Goal: Information Seeking & Learning: Learn about a topic

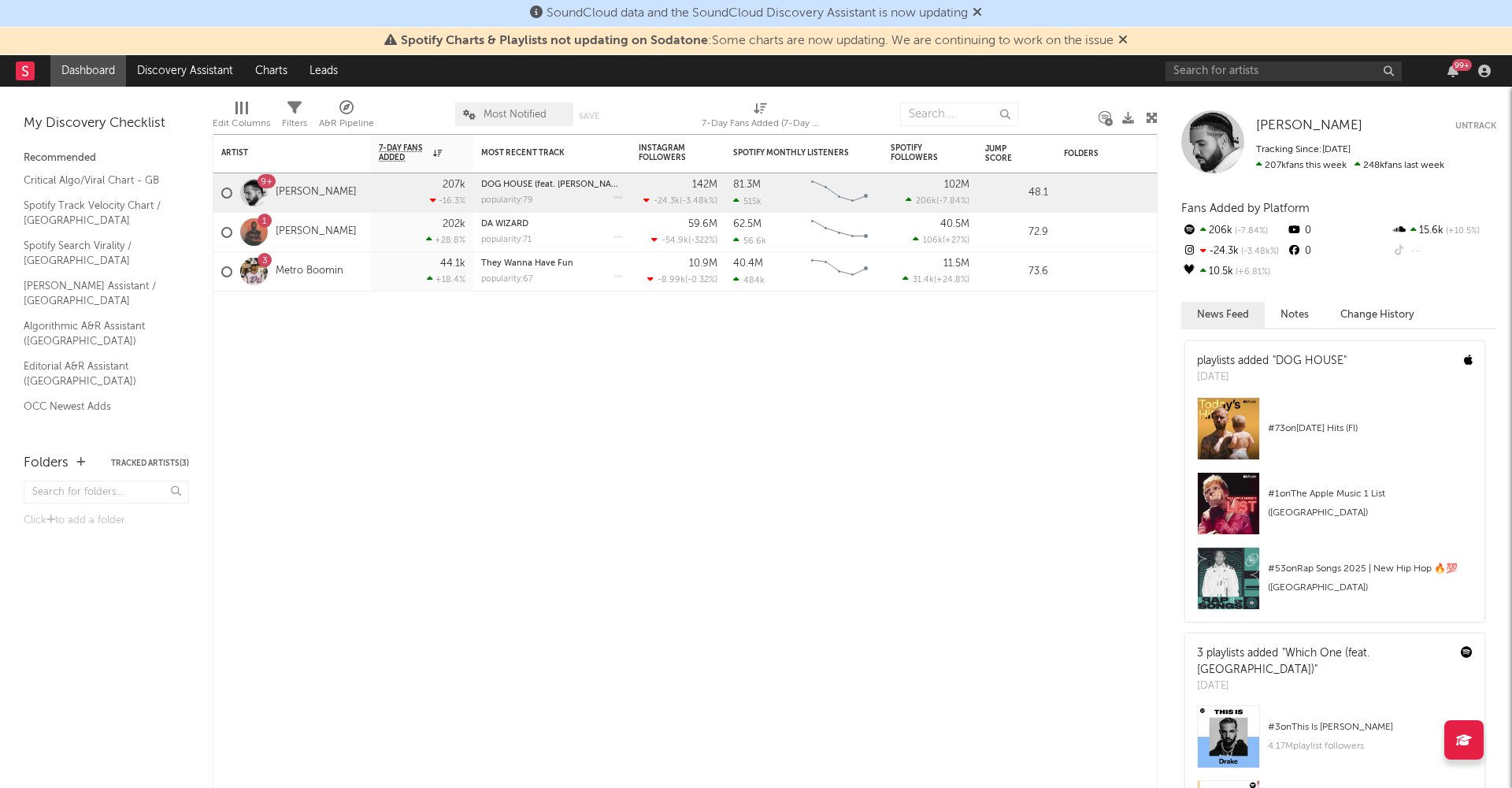
click at [1126, 37] on icon at bounding box center [1122, 39] width 9 height 13
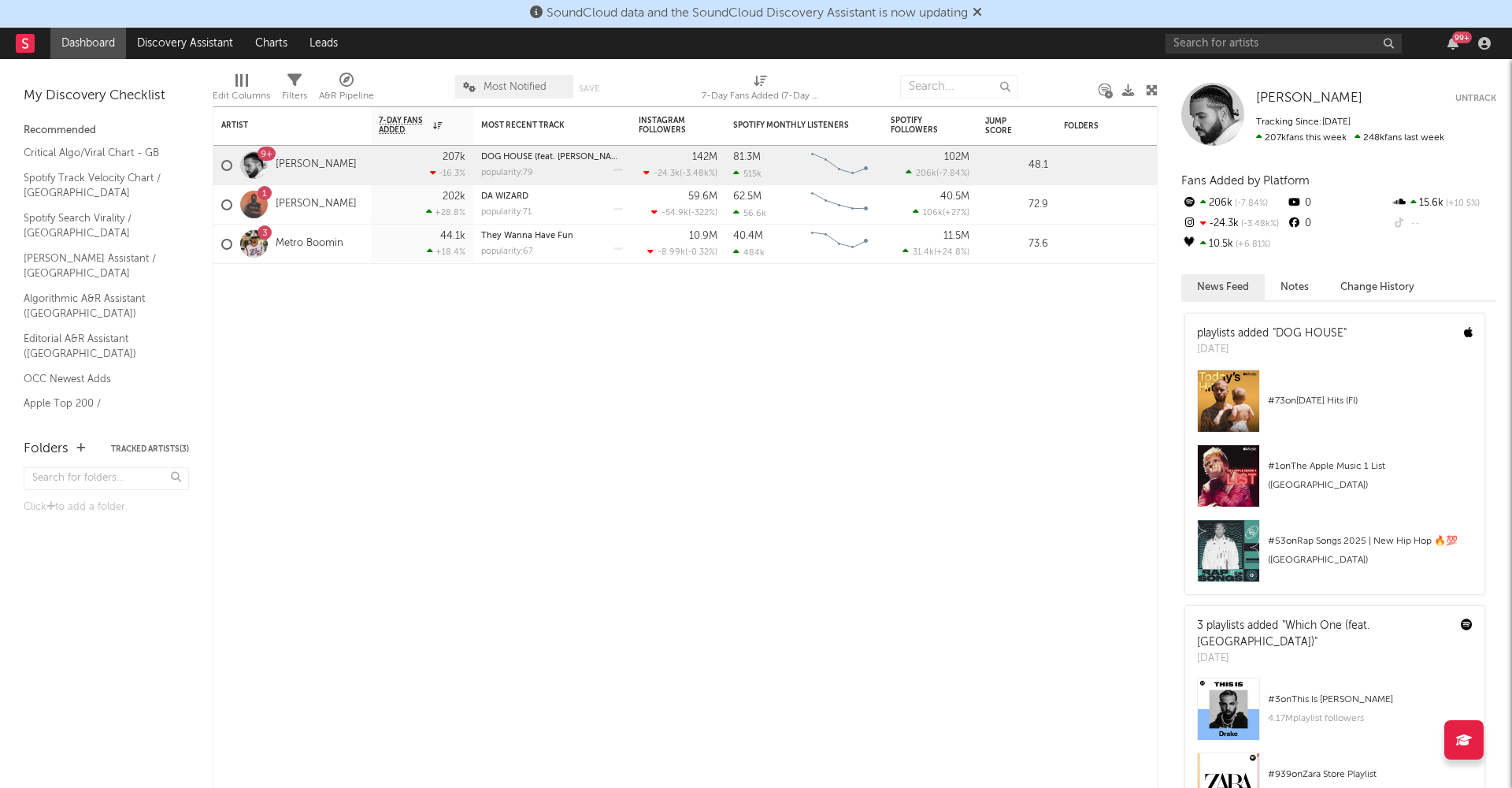
click at [981, 11] on icon at bounding box center [976, 11] width 9 height 13
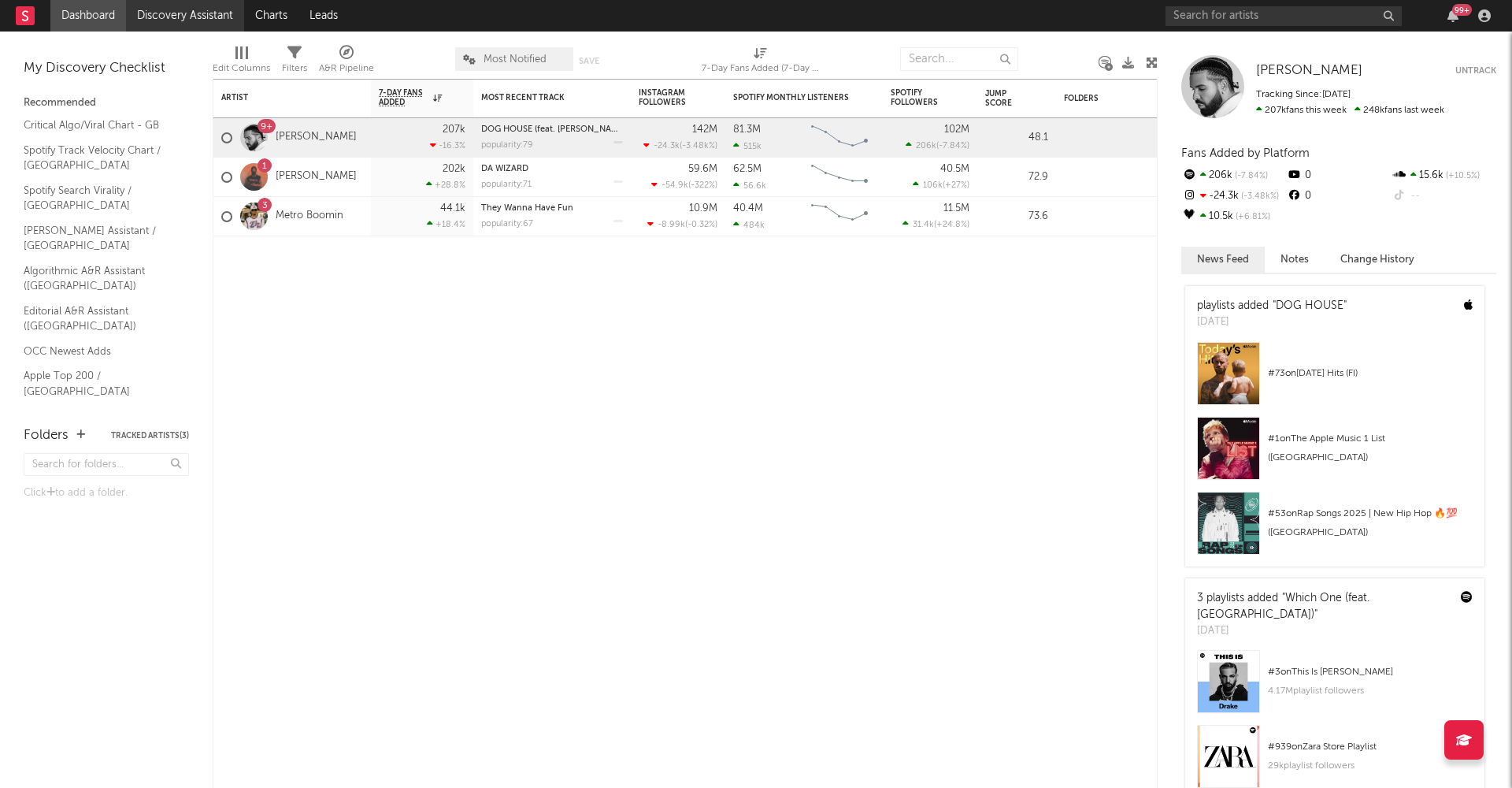
click at [219, 16] on link "Discovery Assistant" at bounding box center [185, 15] width 118 height 32
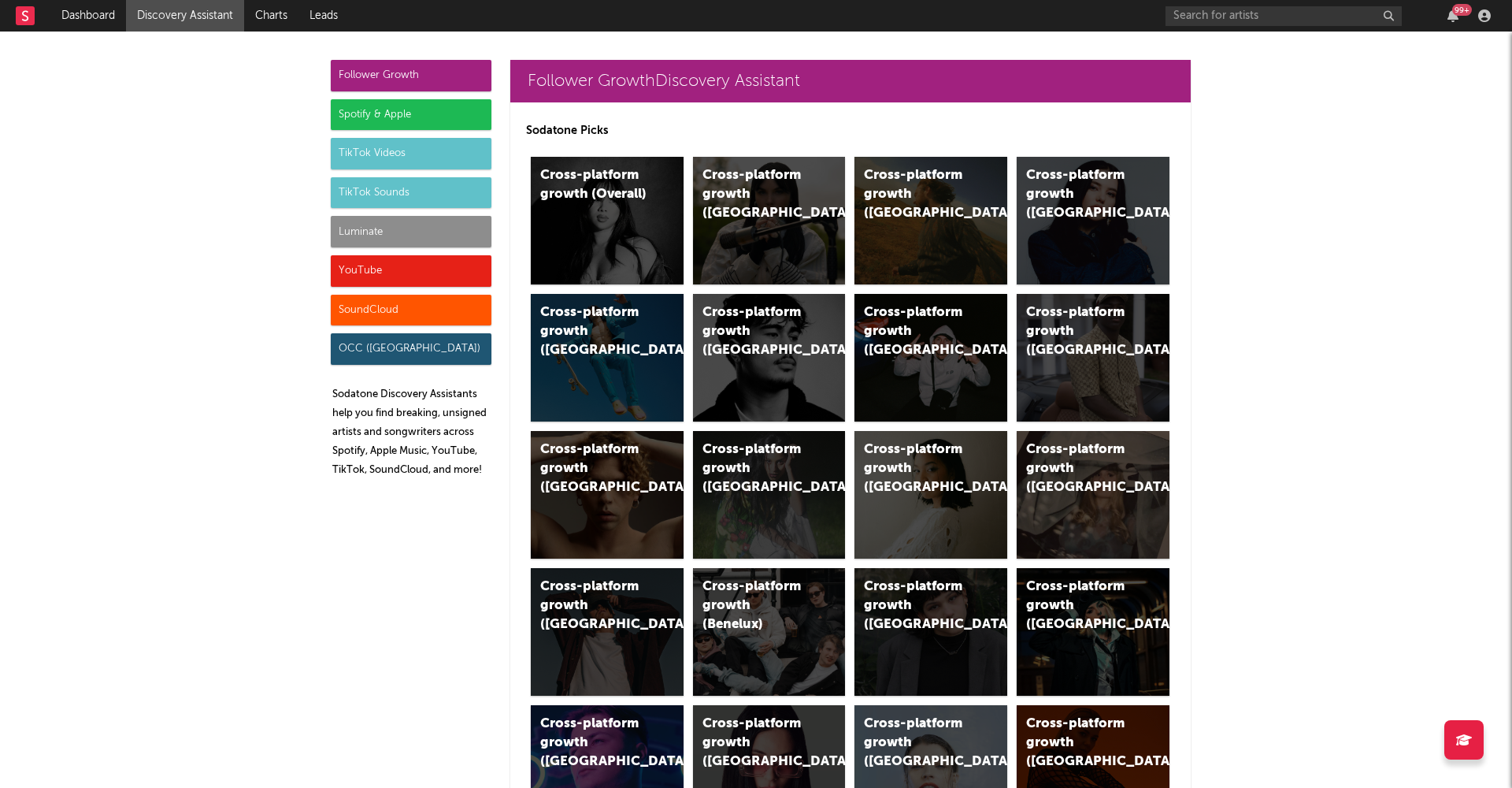
click at [375, 232] on div "Luminate" at bounding box center [411, 232] width 160 height 32
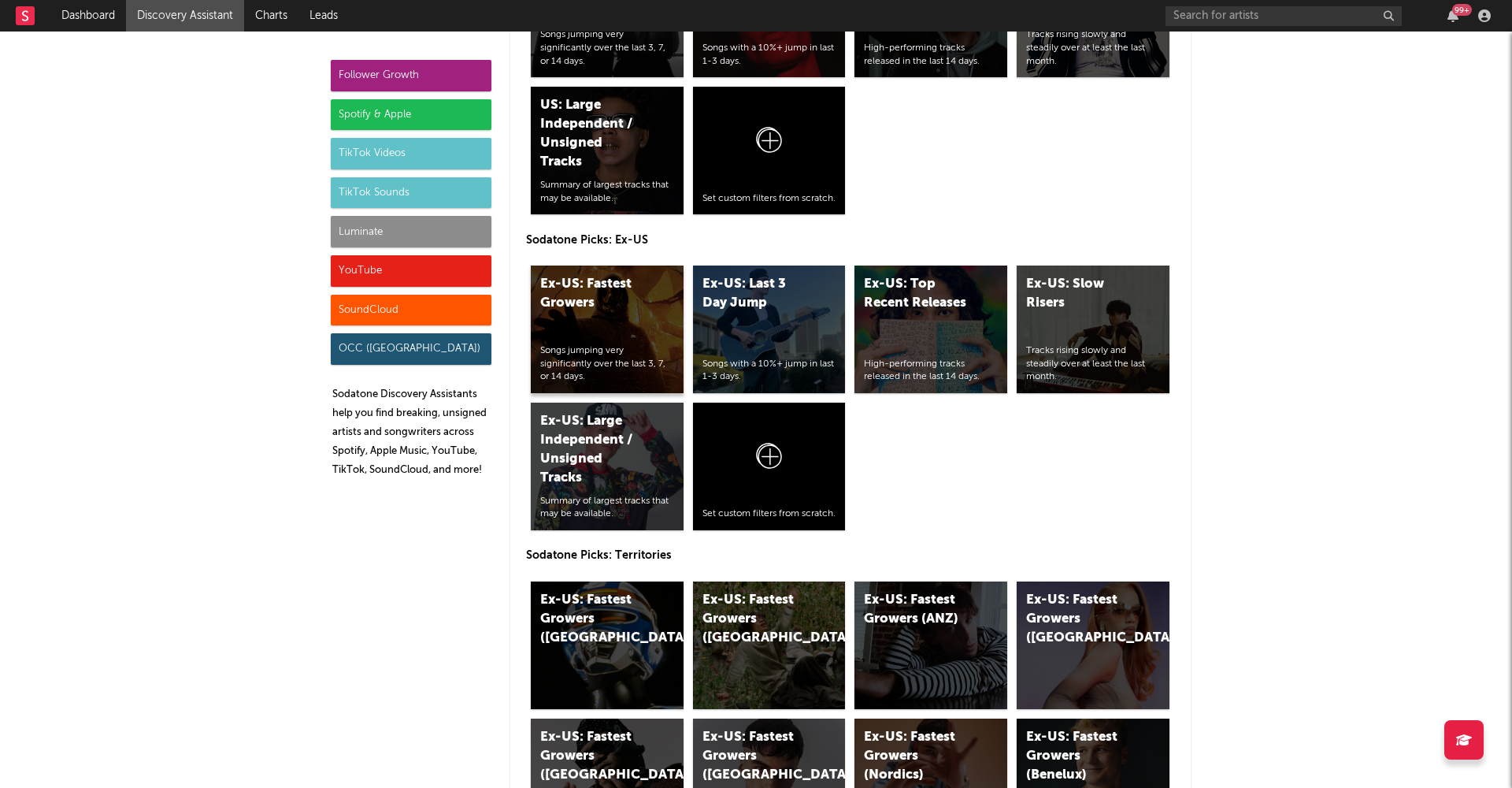
scroll to position [7306, 0]
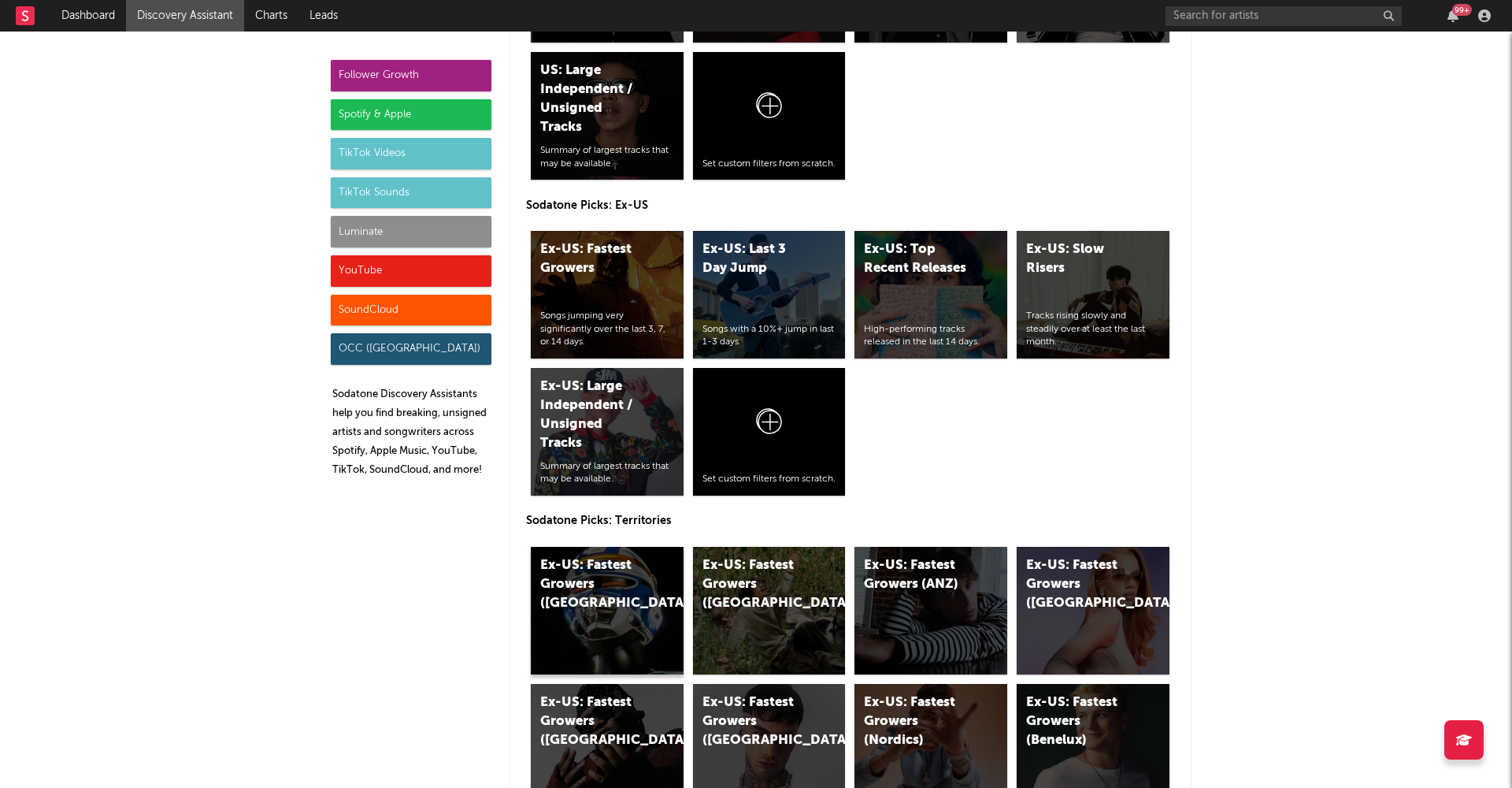
click at [626, 623] on div "Ex-US: Fastest Growers ([GEOGRAPHIC_DATA])" at bounding box center [607, 610] width 153 height 128
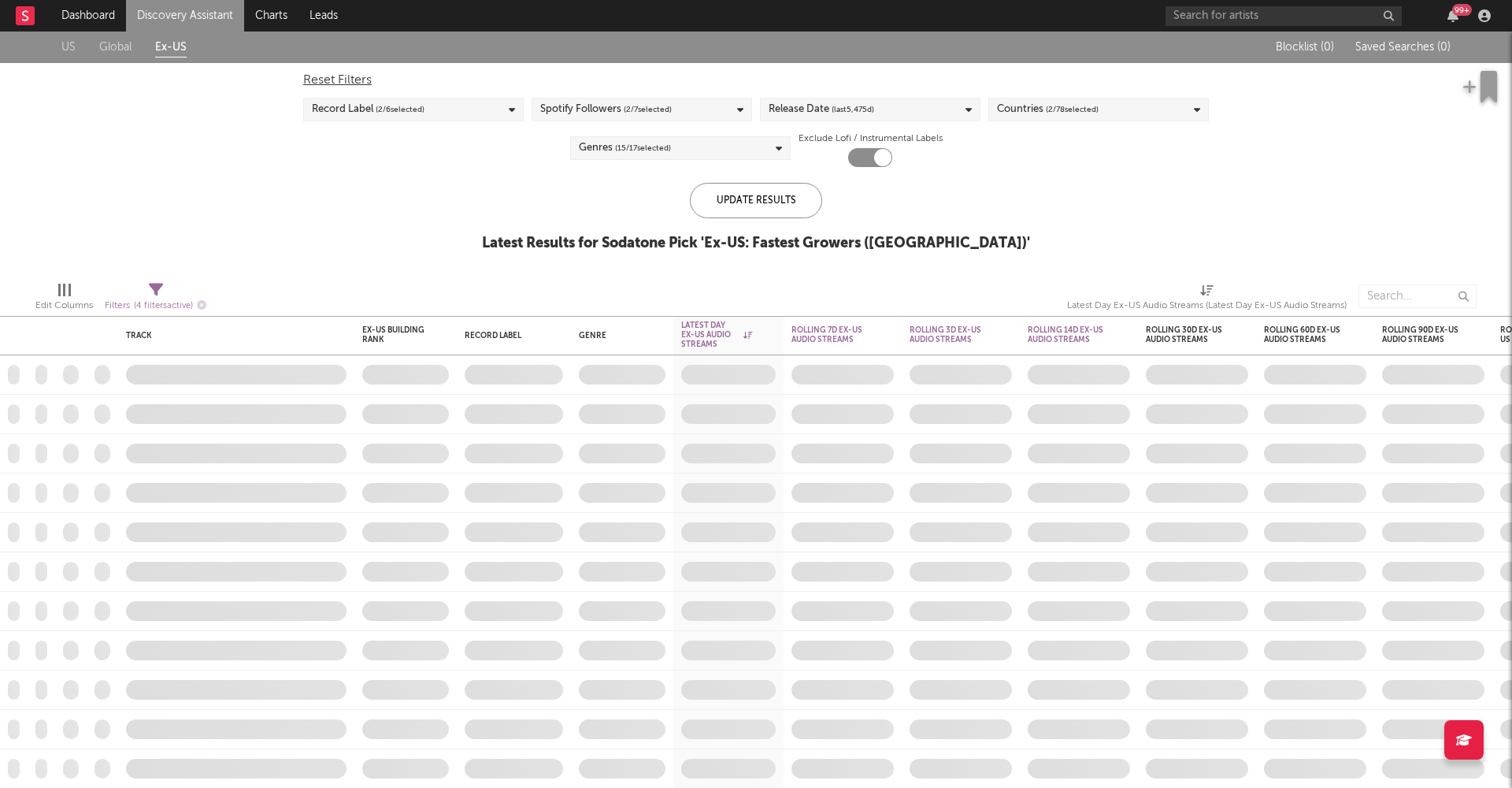
checkbox input "true"
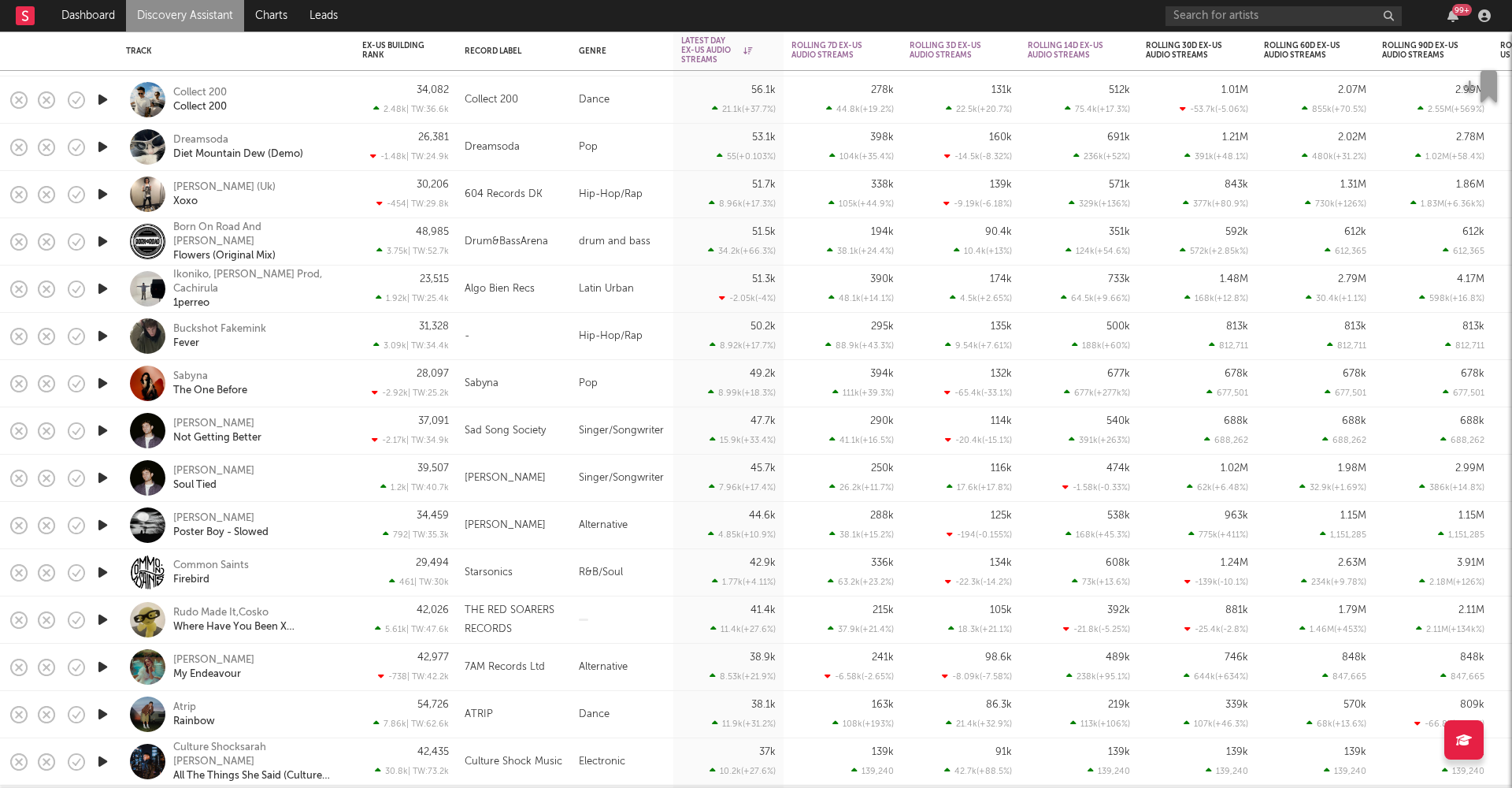
click at [101, 382] on icon "button" at bounding box center [102, 382] width 16 height 20
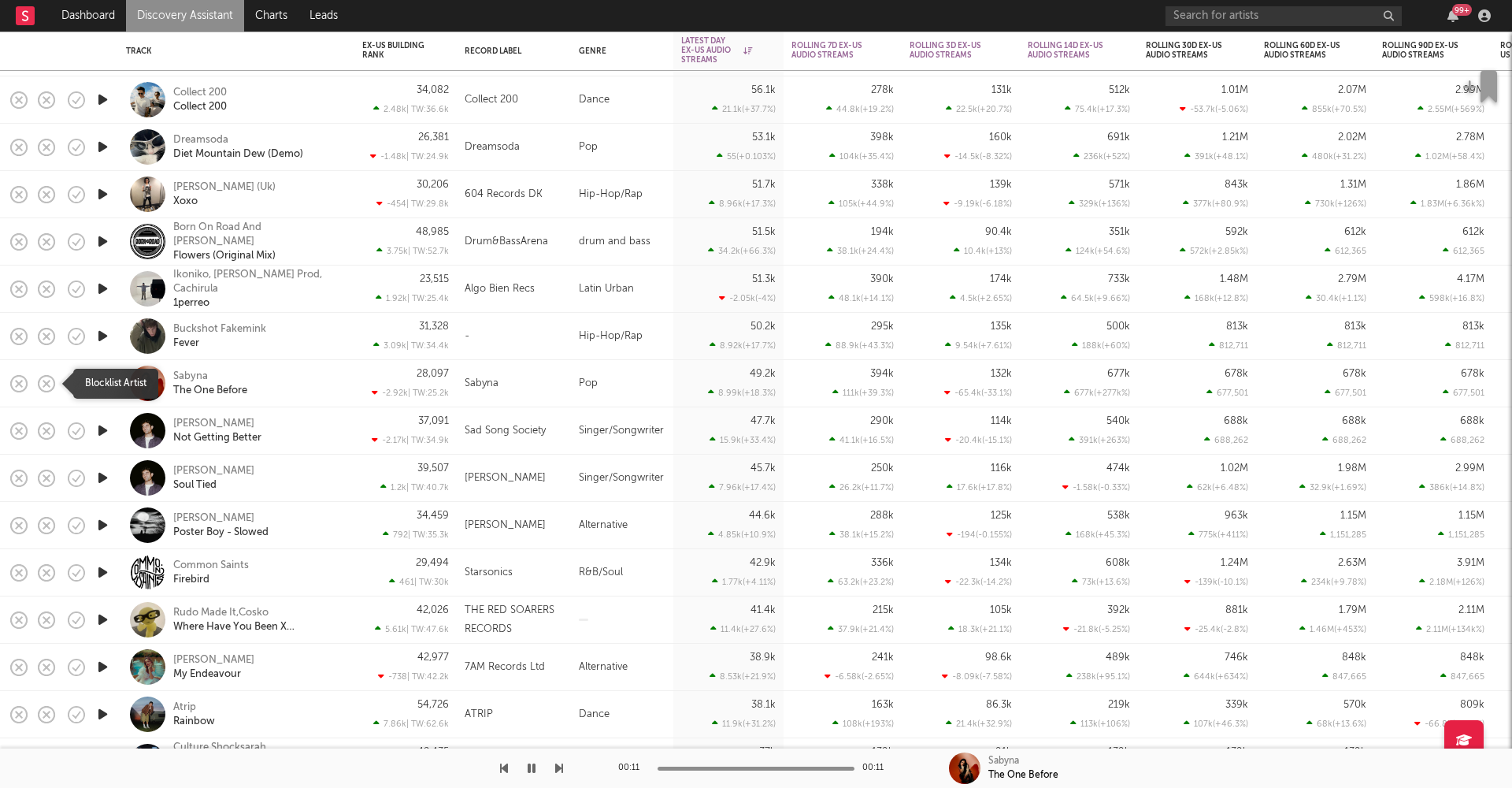
click at [47, 382] on rect "button" at bounding box center [46, 382] width 6 height 6
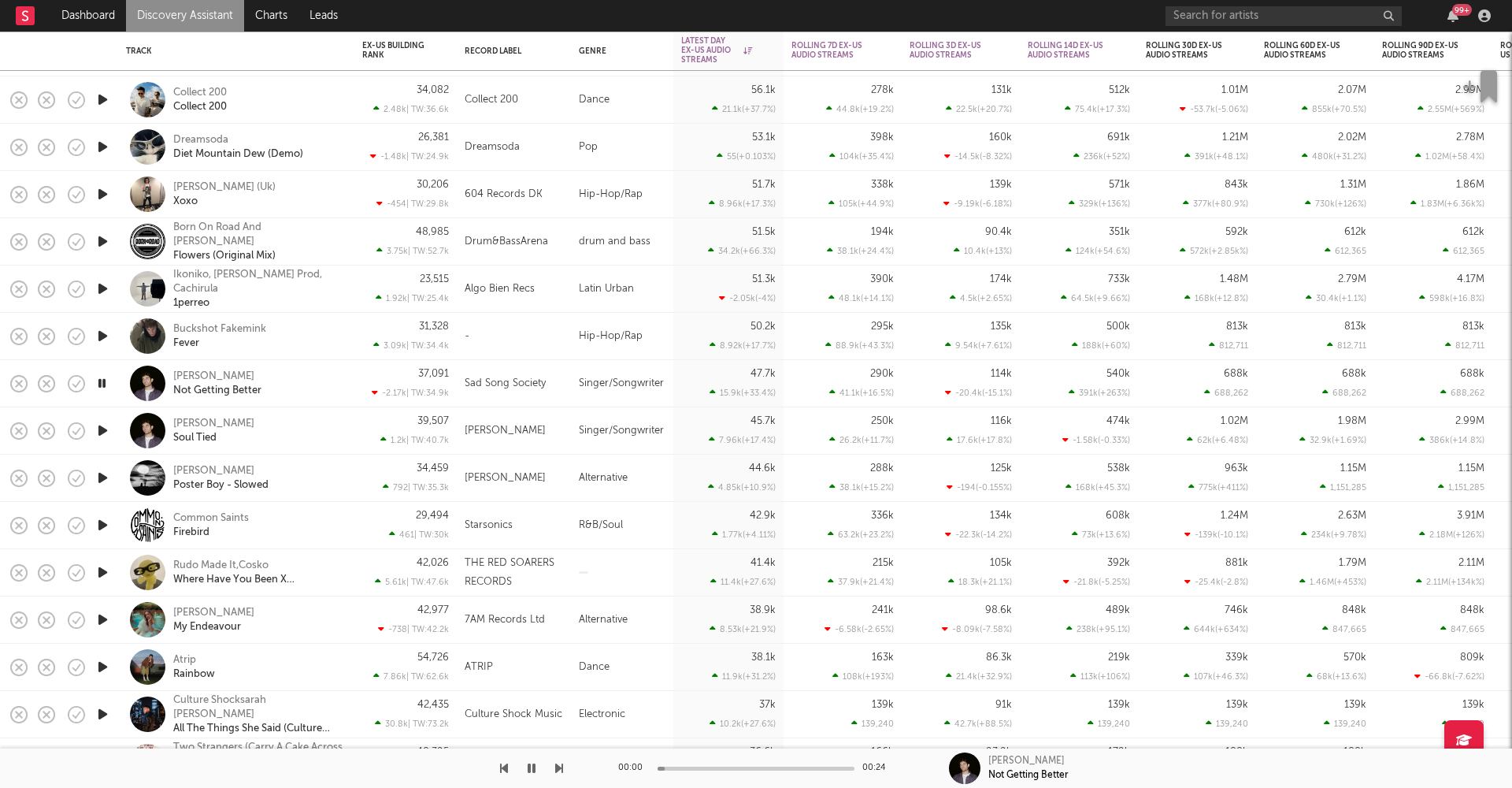
click at [101, 382] on icon "button" at bounding box center [101, 382] width 15 height 20
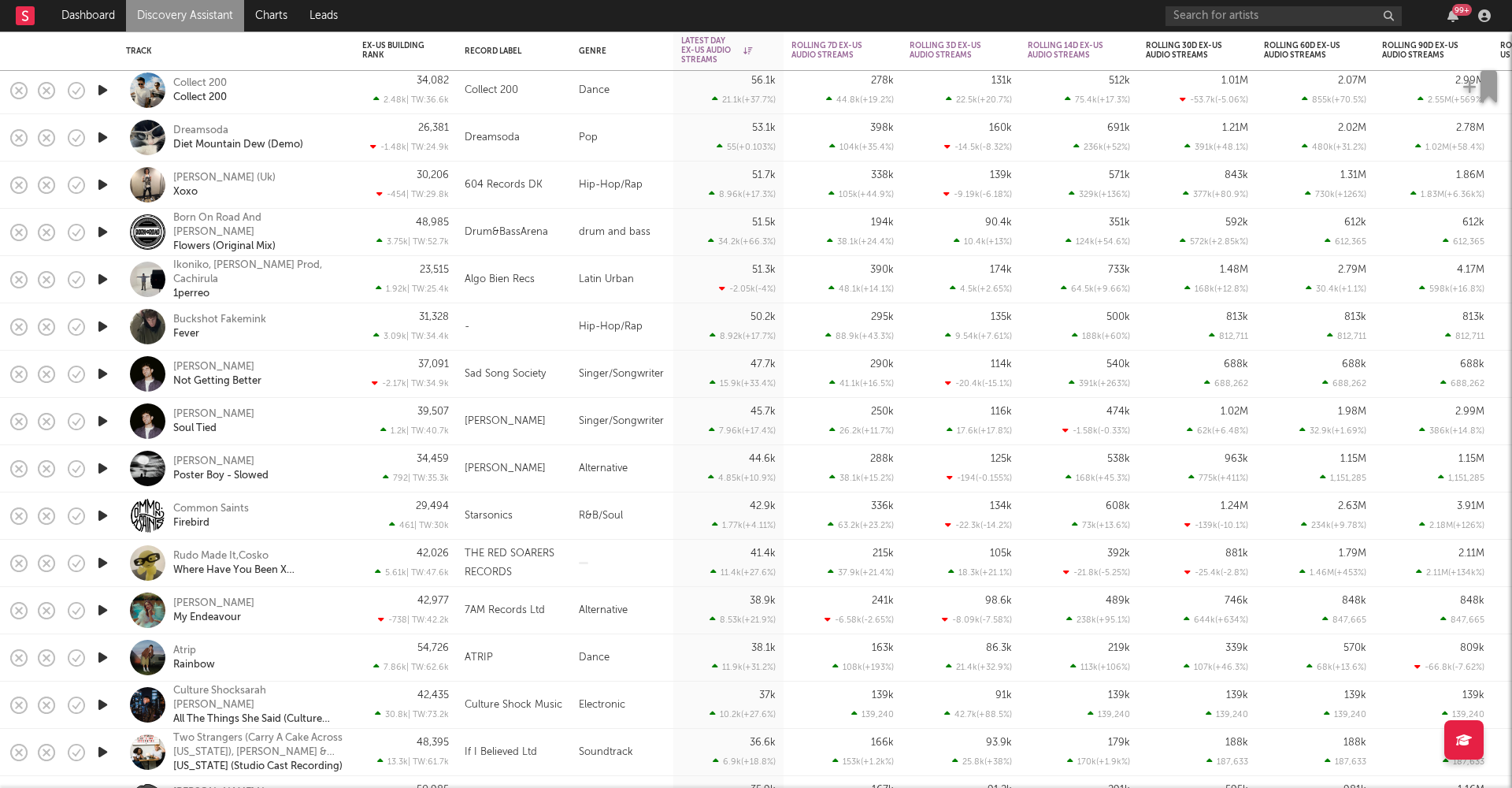
click at [104, 468] on icon "button" at bounding box center [102, 468] width 16 height 20
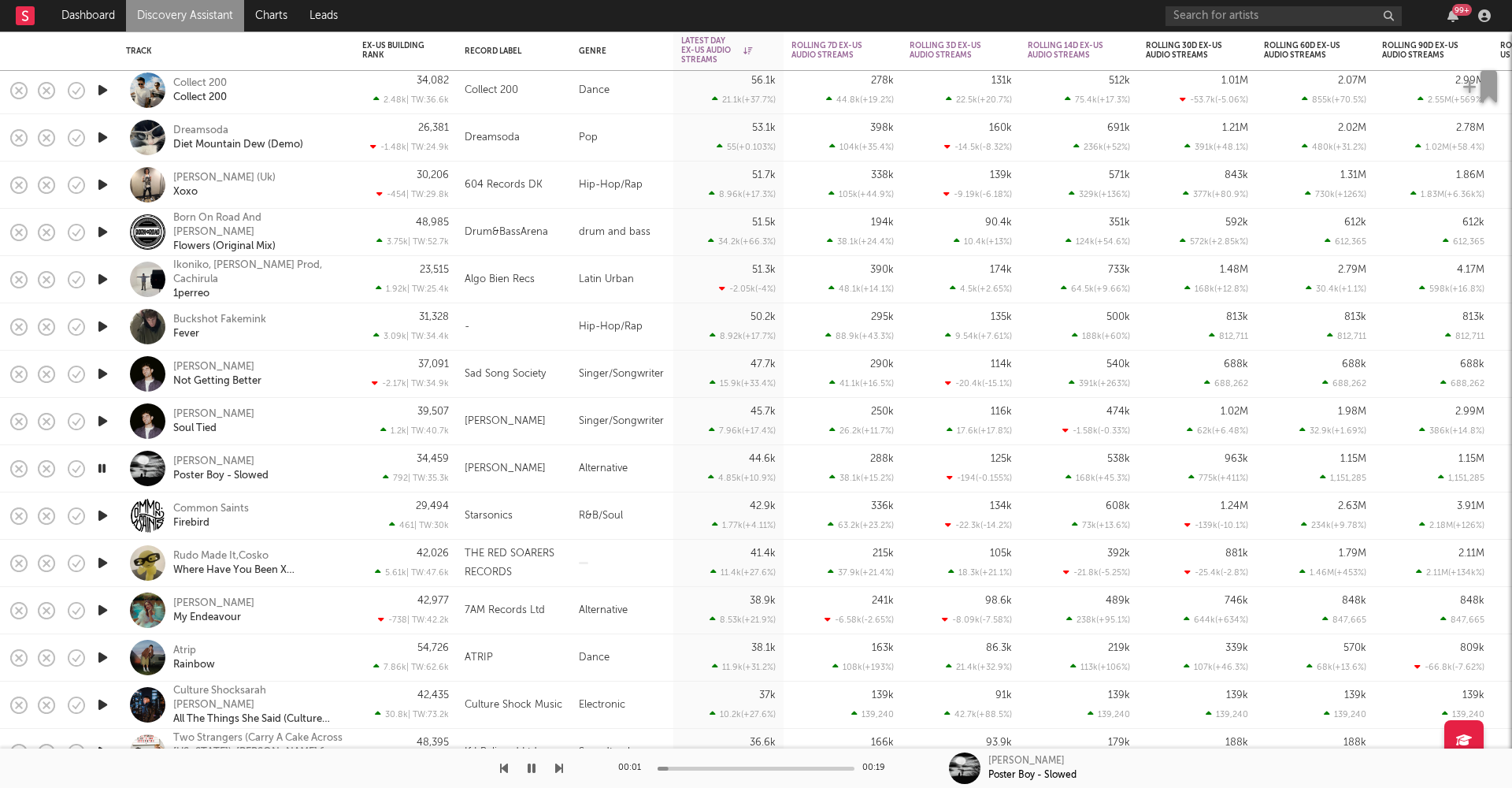
click at [101, 472] on icon "button" at bounding box center [101, 468] width 15 height 20
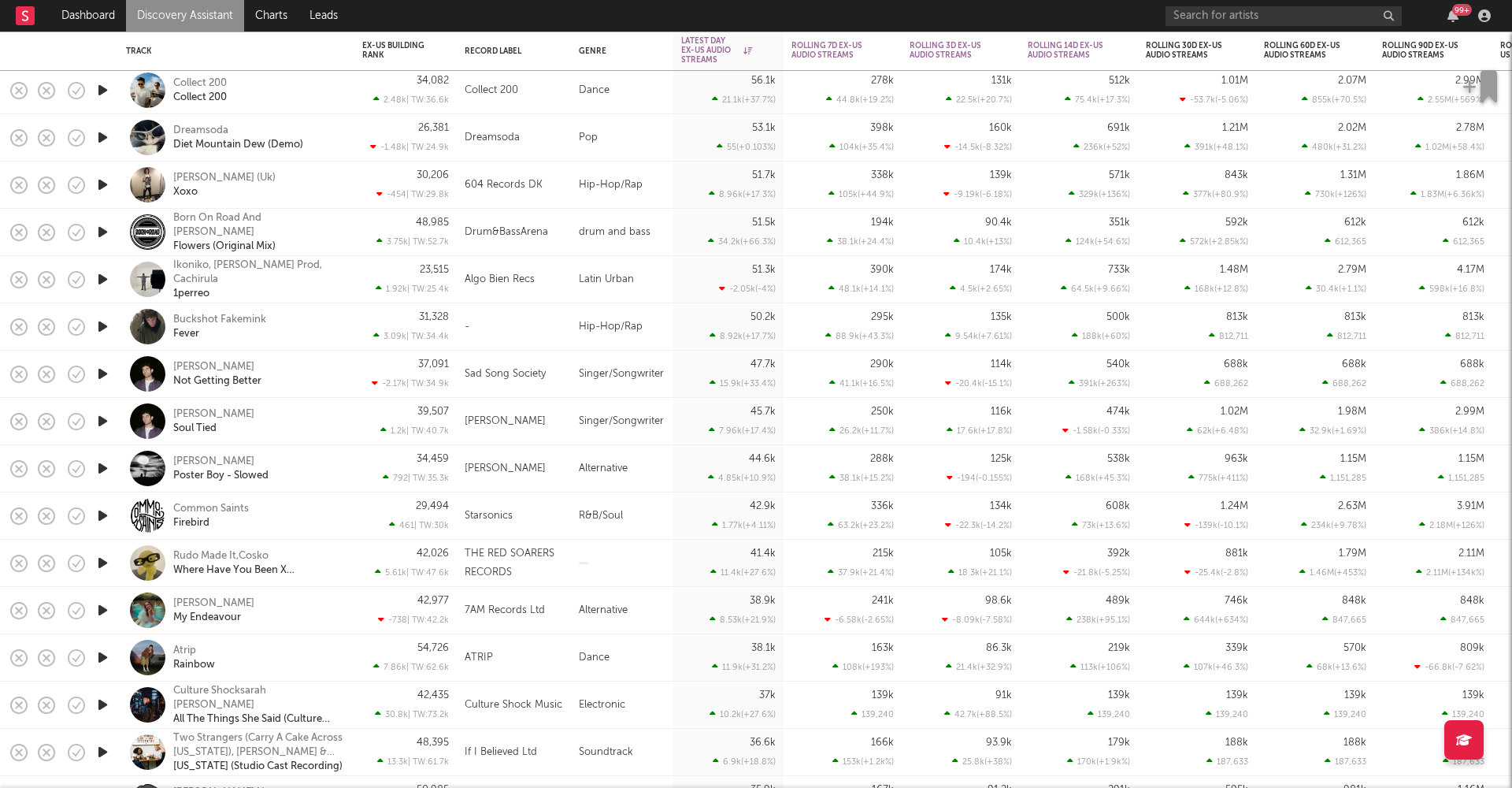
click at [99, 520] on icon "button" at bounding box center [102, 515] width 16 height 20
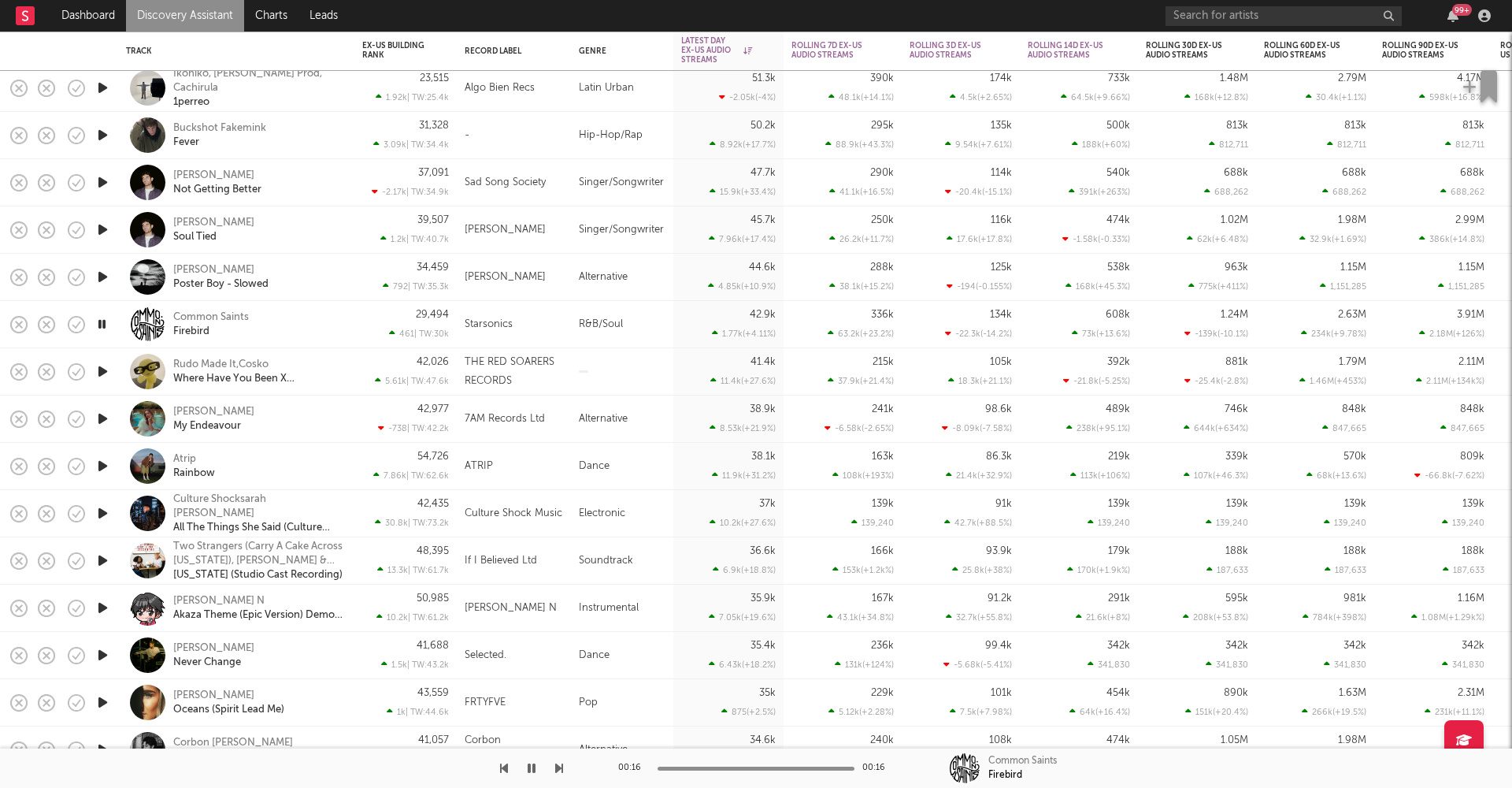
click at [103, 656] on icon "button" at bounding box center [102, 654] width 16 height 20
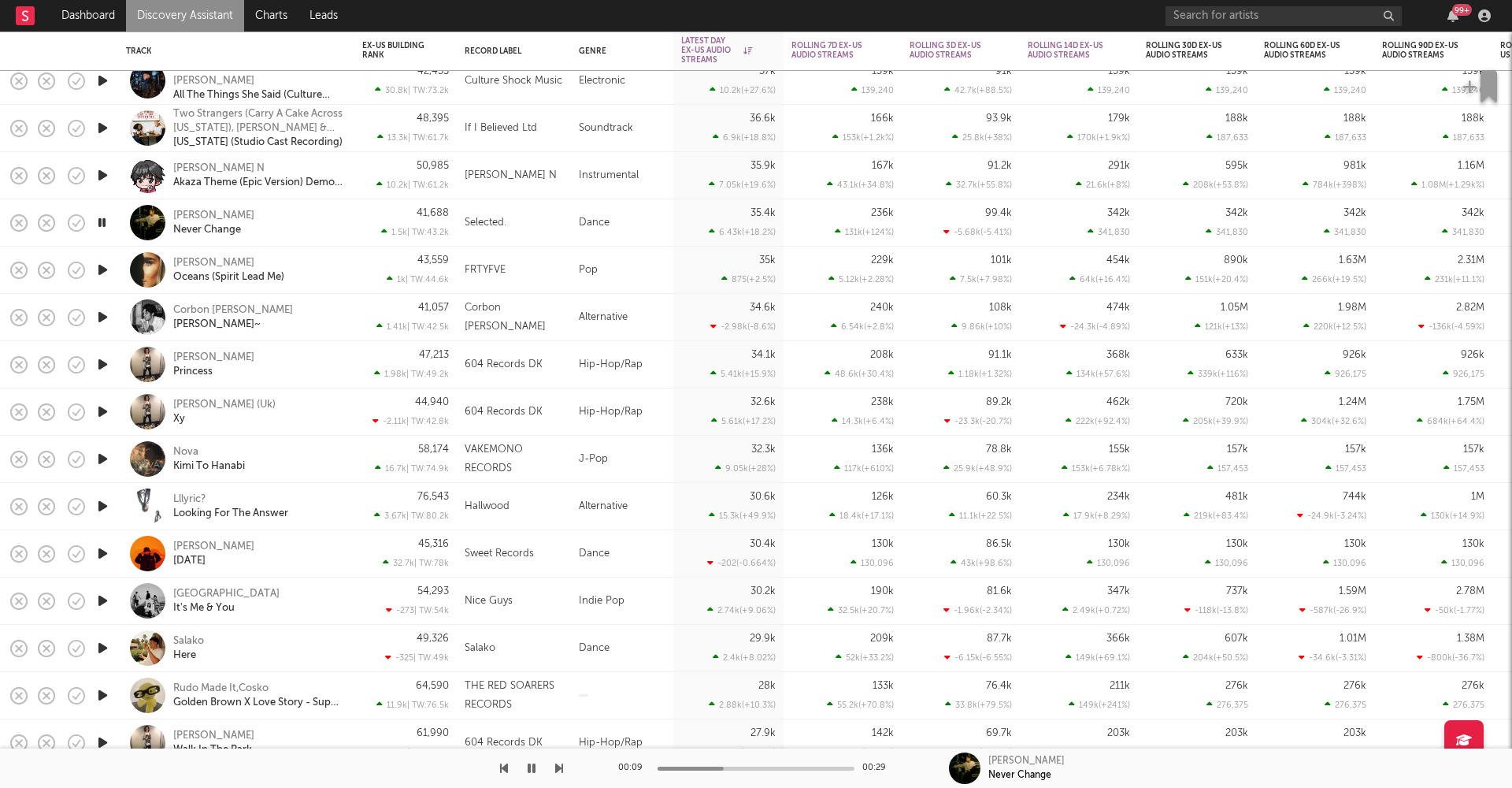
click at [103, 647] on icon "button" at bounding box center [102, 647] width 16 height 20
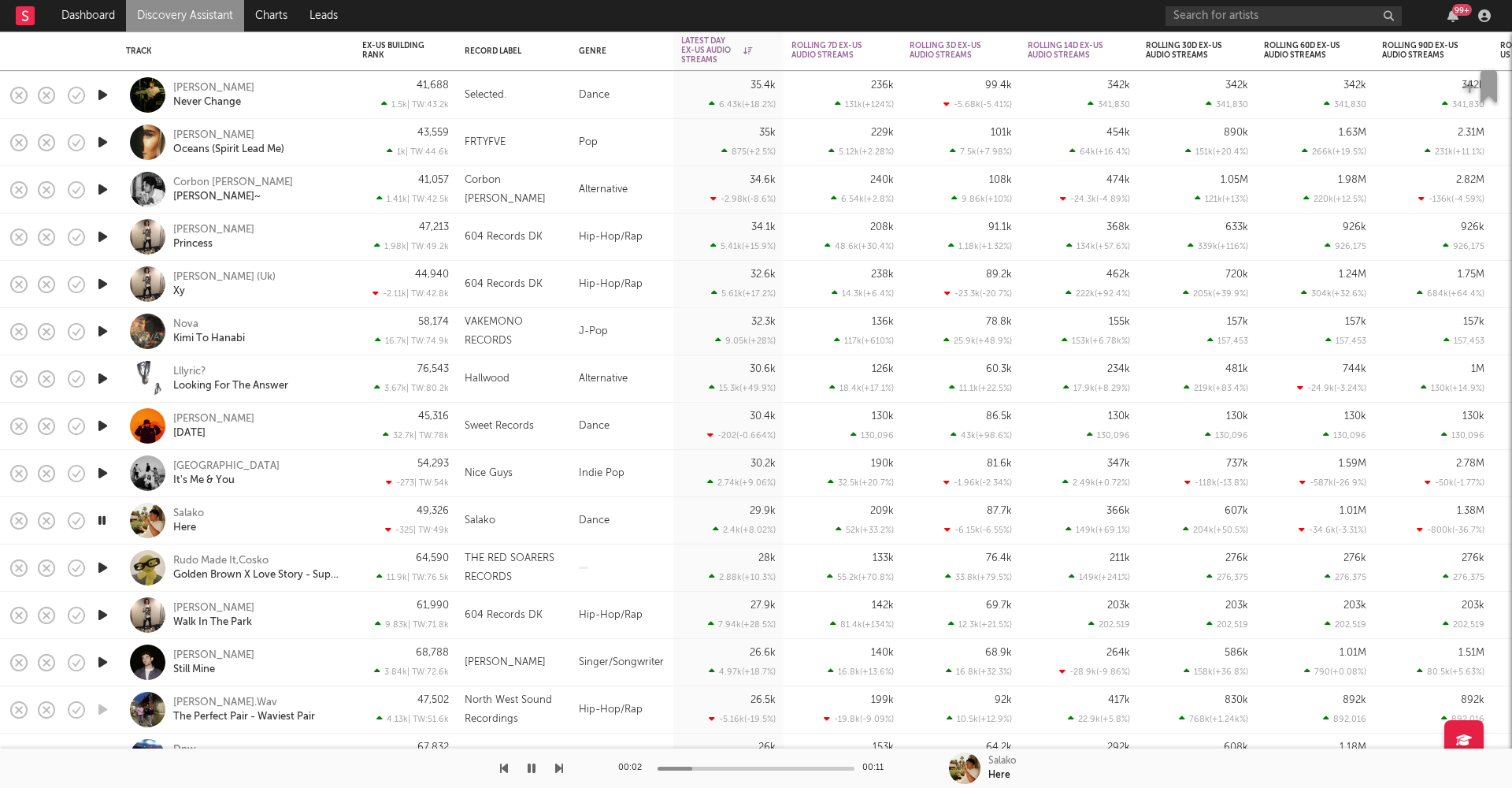
click at [104, 523] on icon "button" at bounding box center [101, 520] width 15 height 20
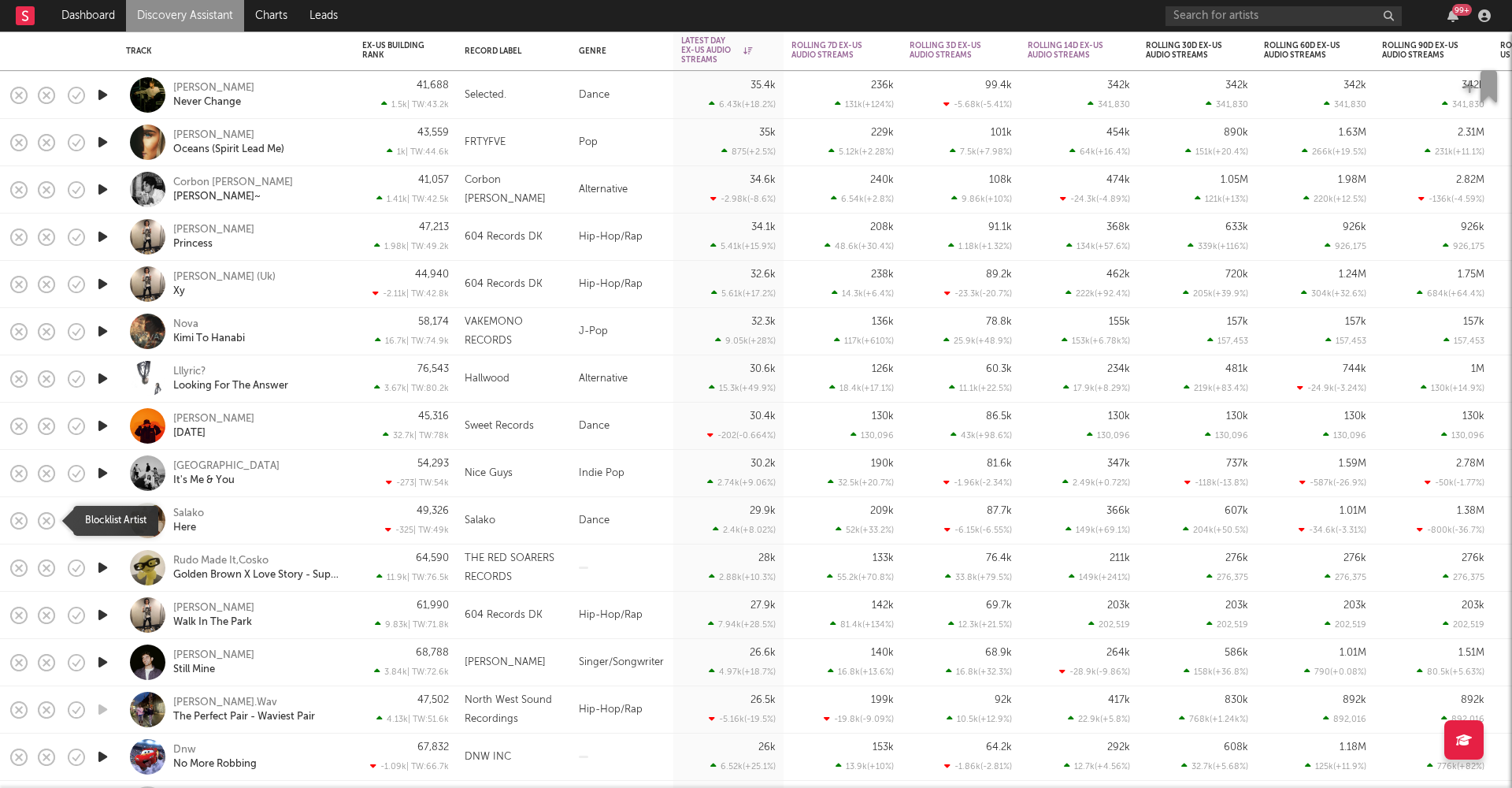
click at [51, 524] on icon "button" at bounding box center [46, 520] width 22 height 22
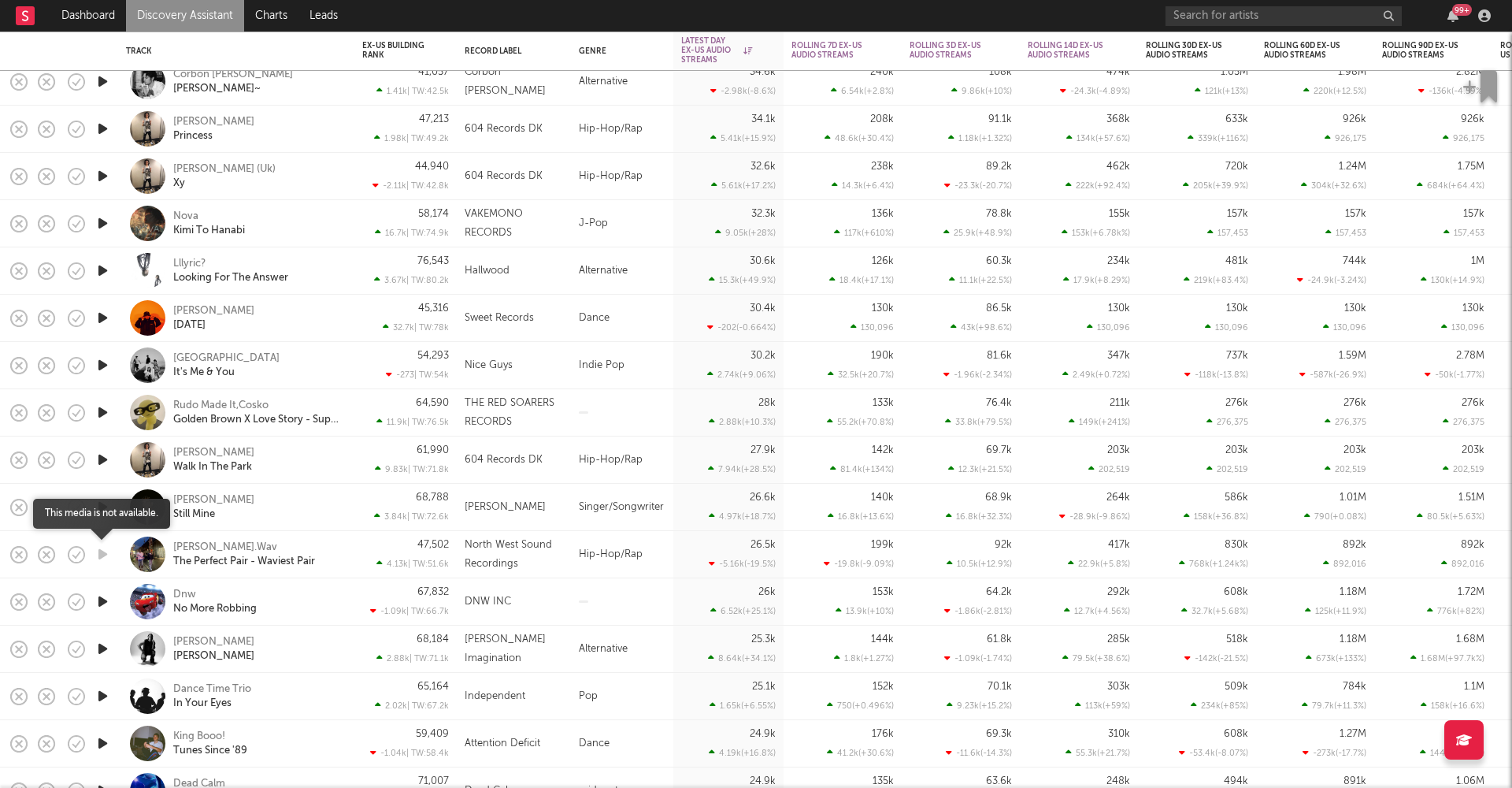
click at [105, 556] on icon "button" at bounding box center [102, 554] width 16 height 20
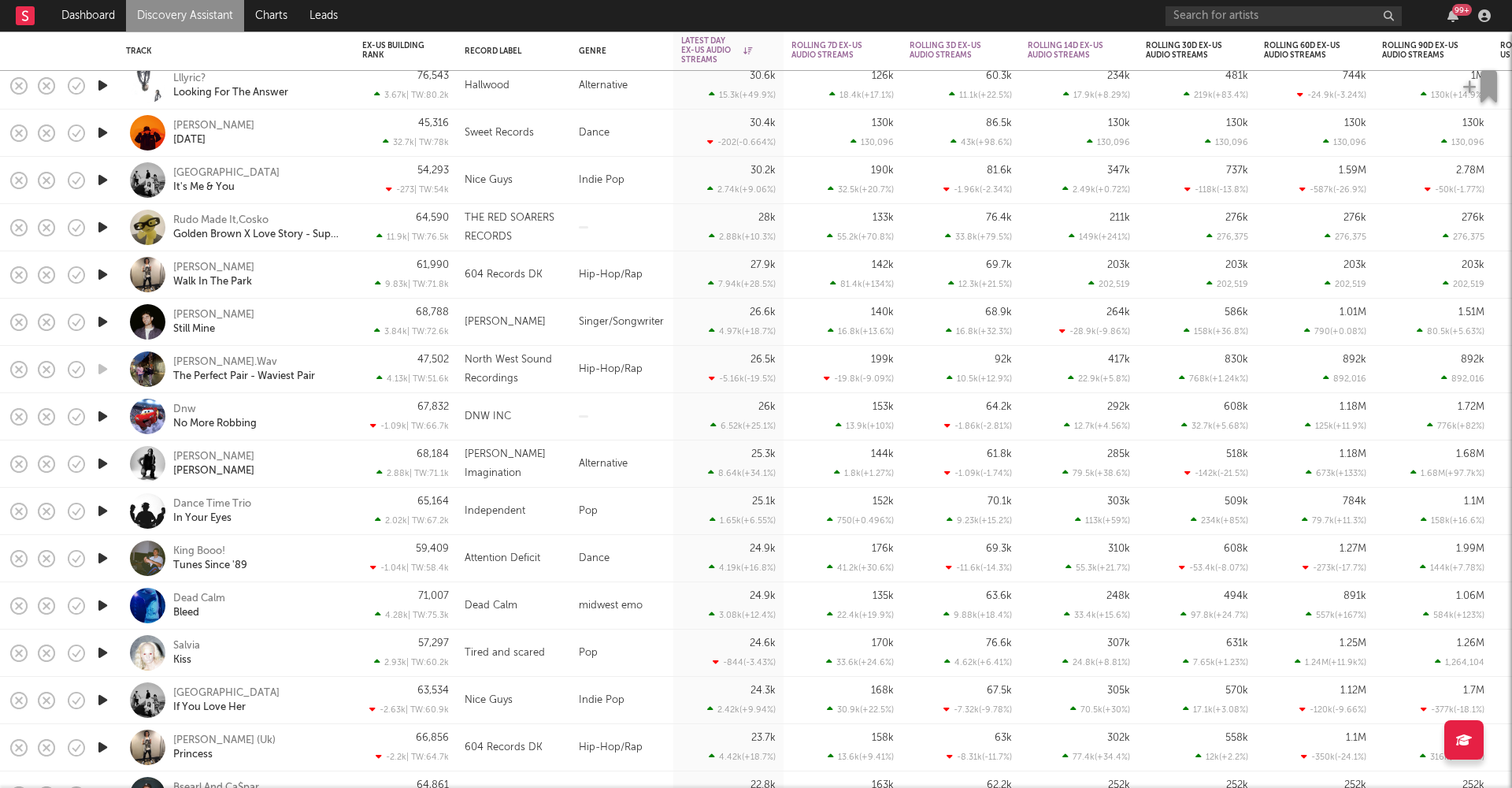
click at [105, 512] on icon "button" at bounding box center [102, 510] width 16 height 20
click at [105, 512] on icon "button" at bounding box center [101, 510] width 15 height 20
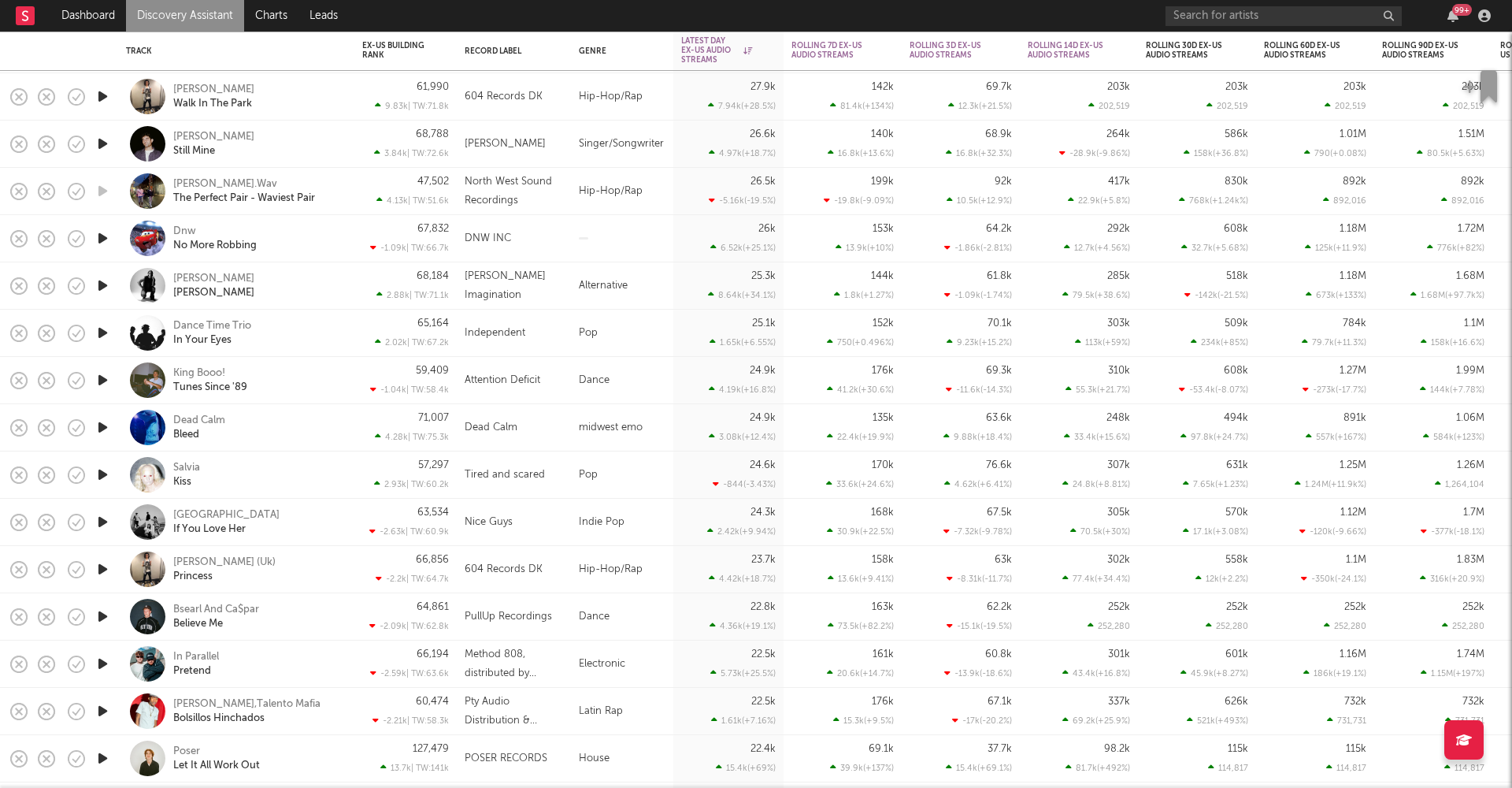
click at [101, 475] on icon "button" at bounding box center [102, 474] width 16 height 20
click at [101, 474] on icon "button" at bounding box center [101, 474] width 15 height 20
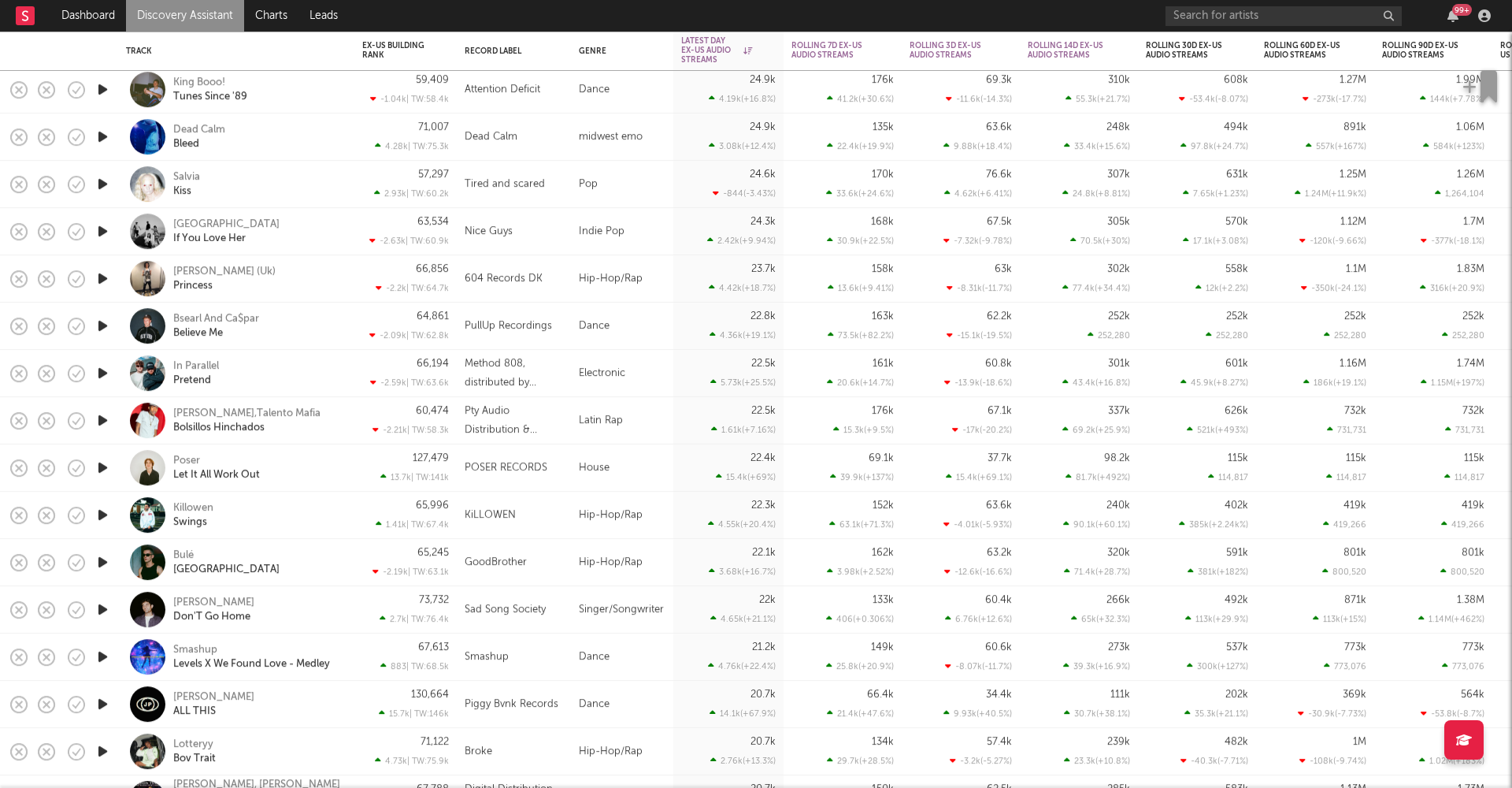
click at [101, 471] on icon "button" at bounding box center [102, 467] width 16 height 20
click at [101, 471] on icon "button" at bounding box center [101, 467] width 15 height 20
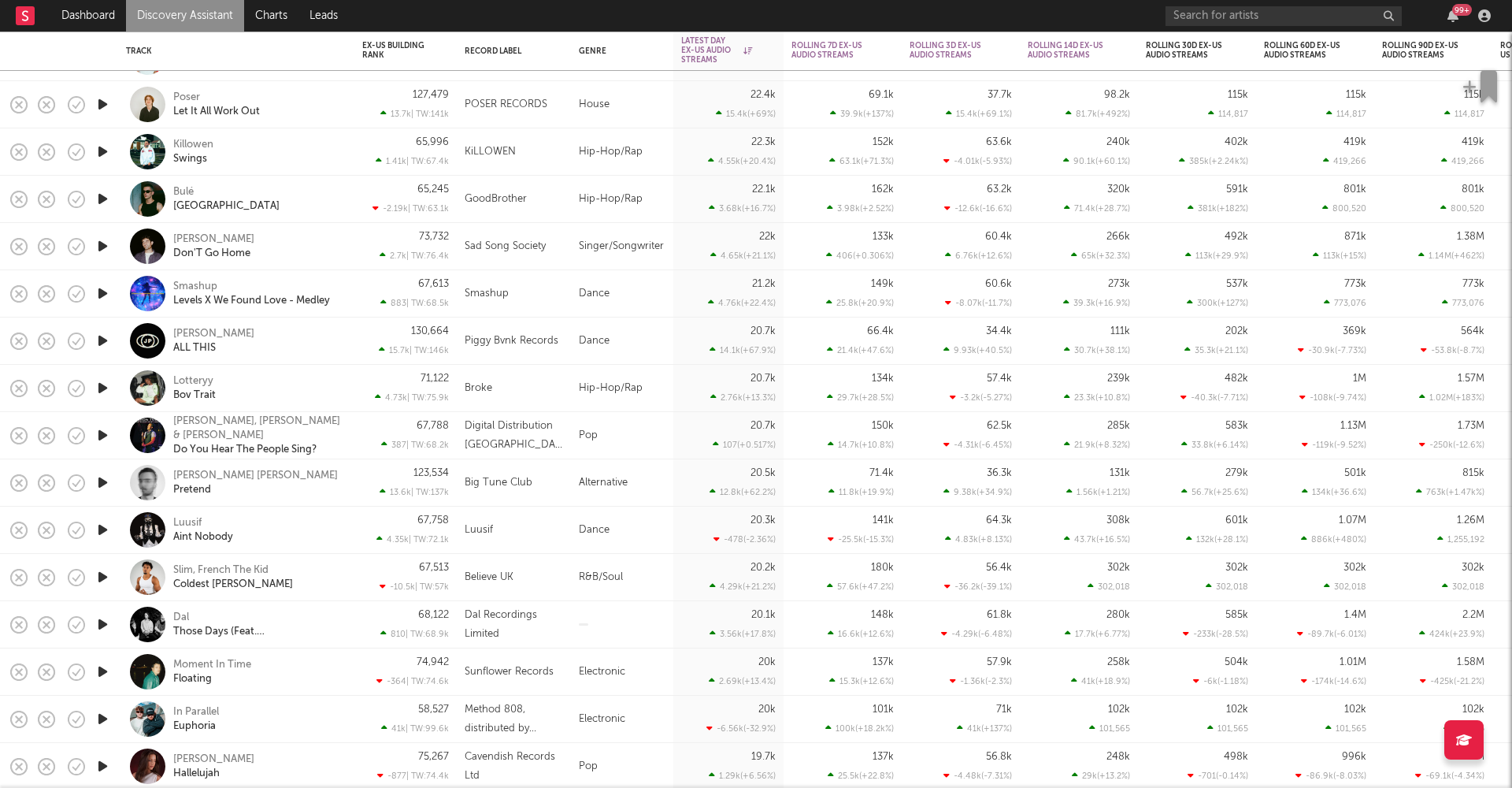
click at [105, 531] on icon "button" at bounding box center [102, 529] width 16 height 20
click at [105, 531] on icon "button" at bounding box center [101, 529] width 15 height 20
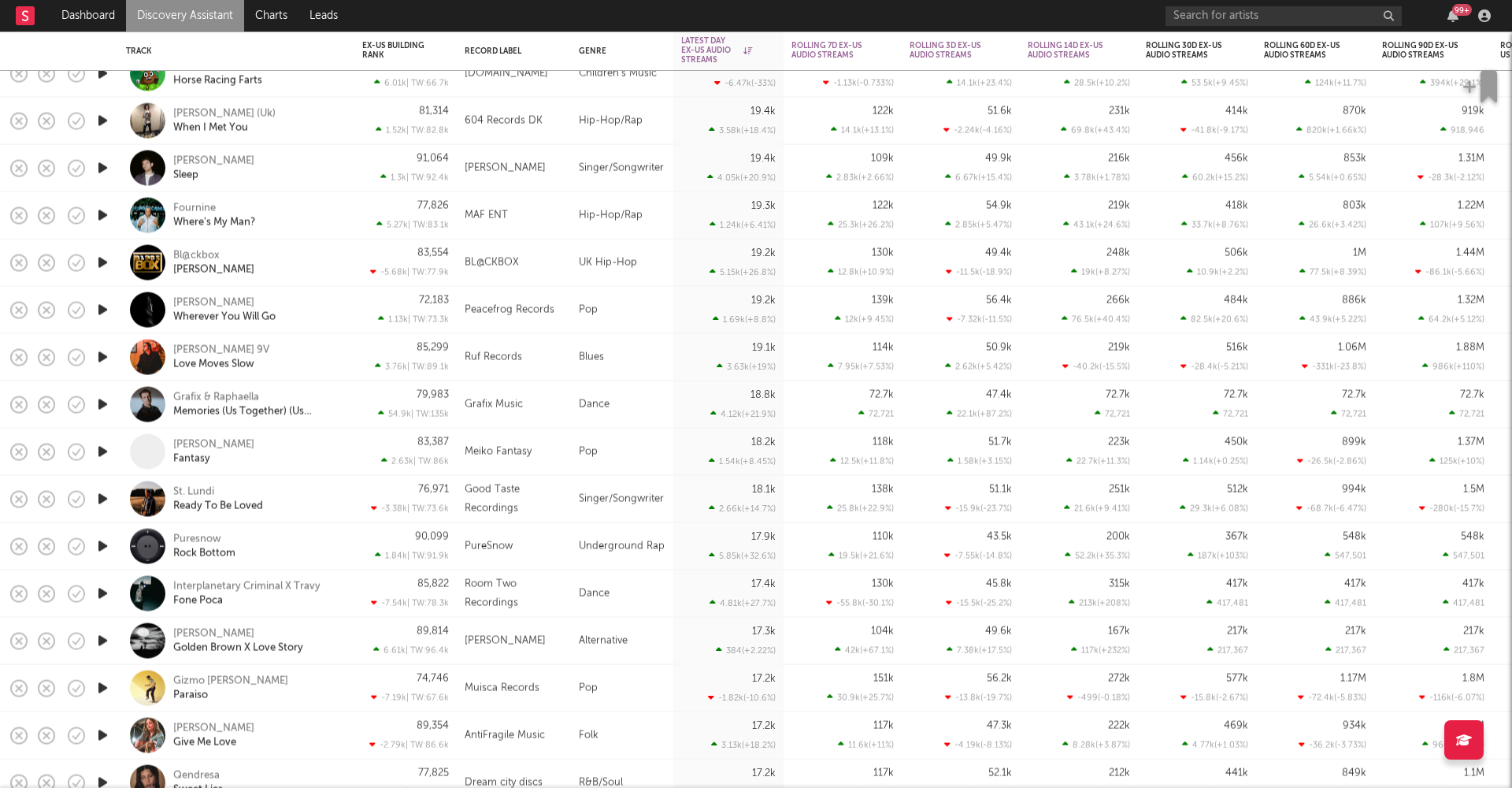
click at [105, 546] on icon "button" at bounding box center [102, 546] width 16 height 20
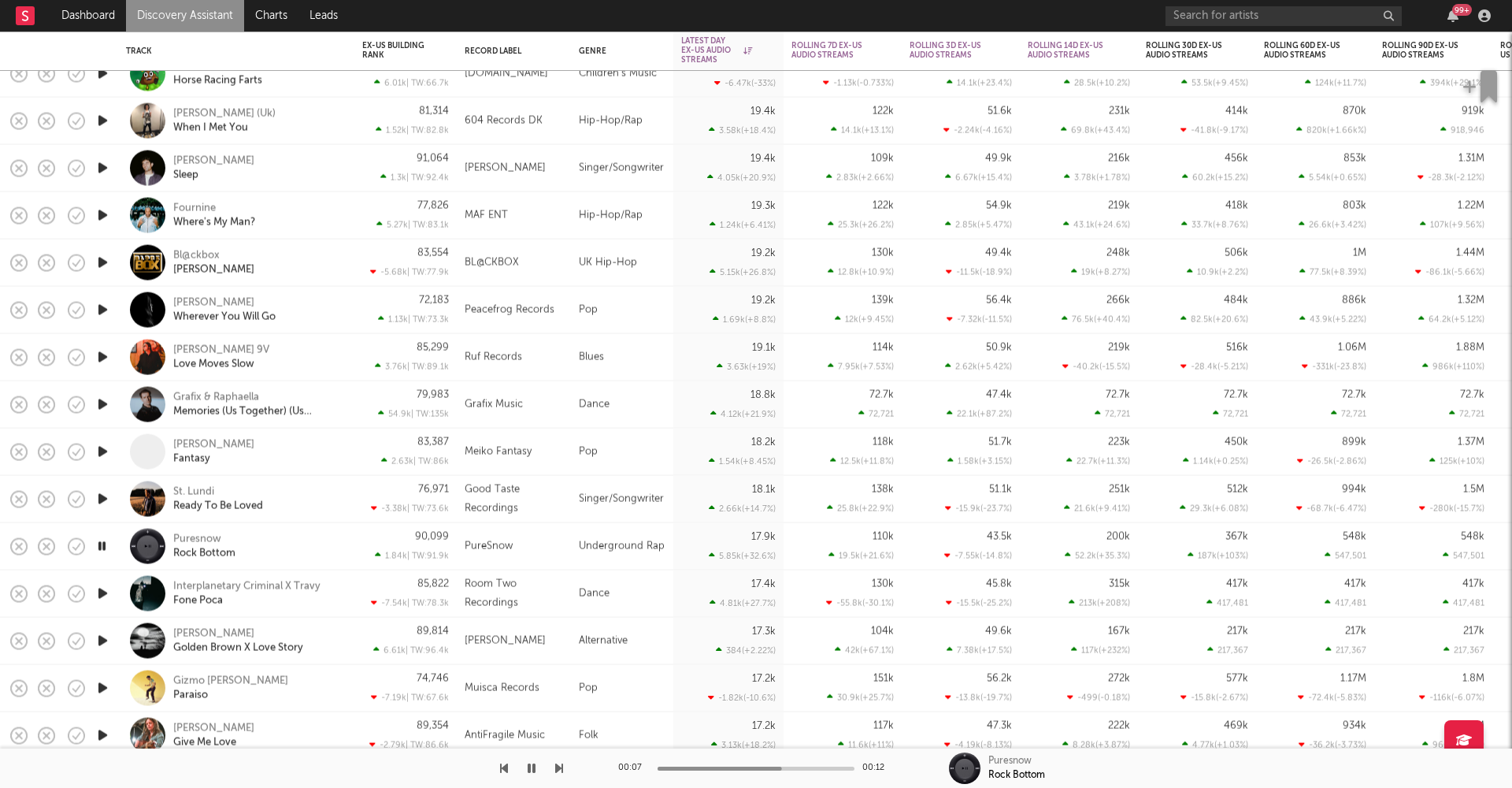
click at [105, 546] on icon "button" at bounding box center [101, 546] width 15 height 20
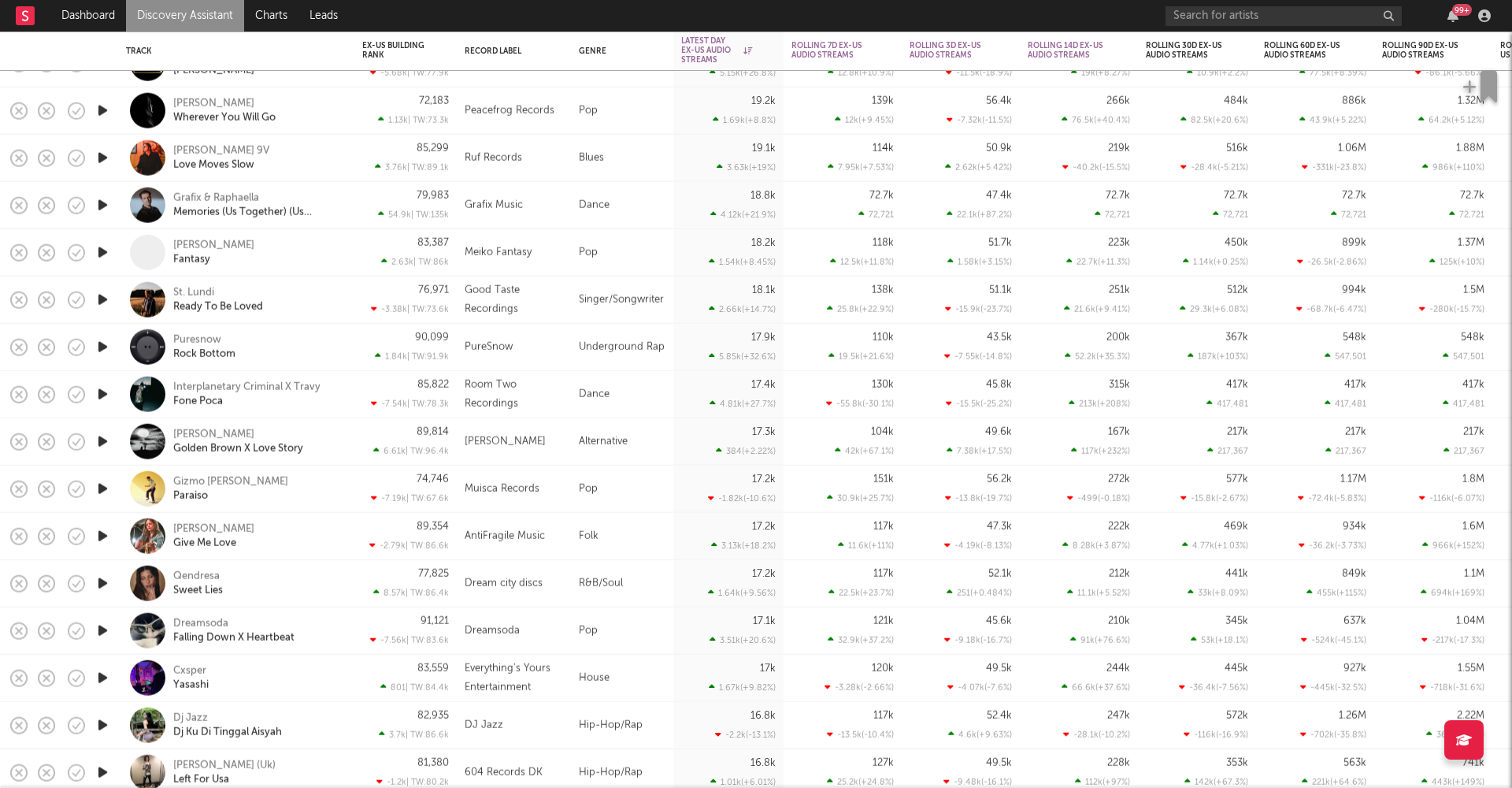
click at [98, 579] on icon "button" at bounding box center [102, 583] width 16 height 20
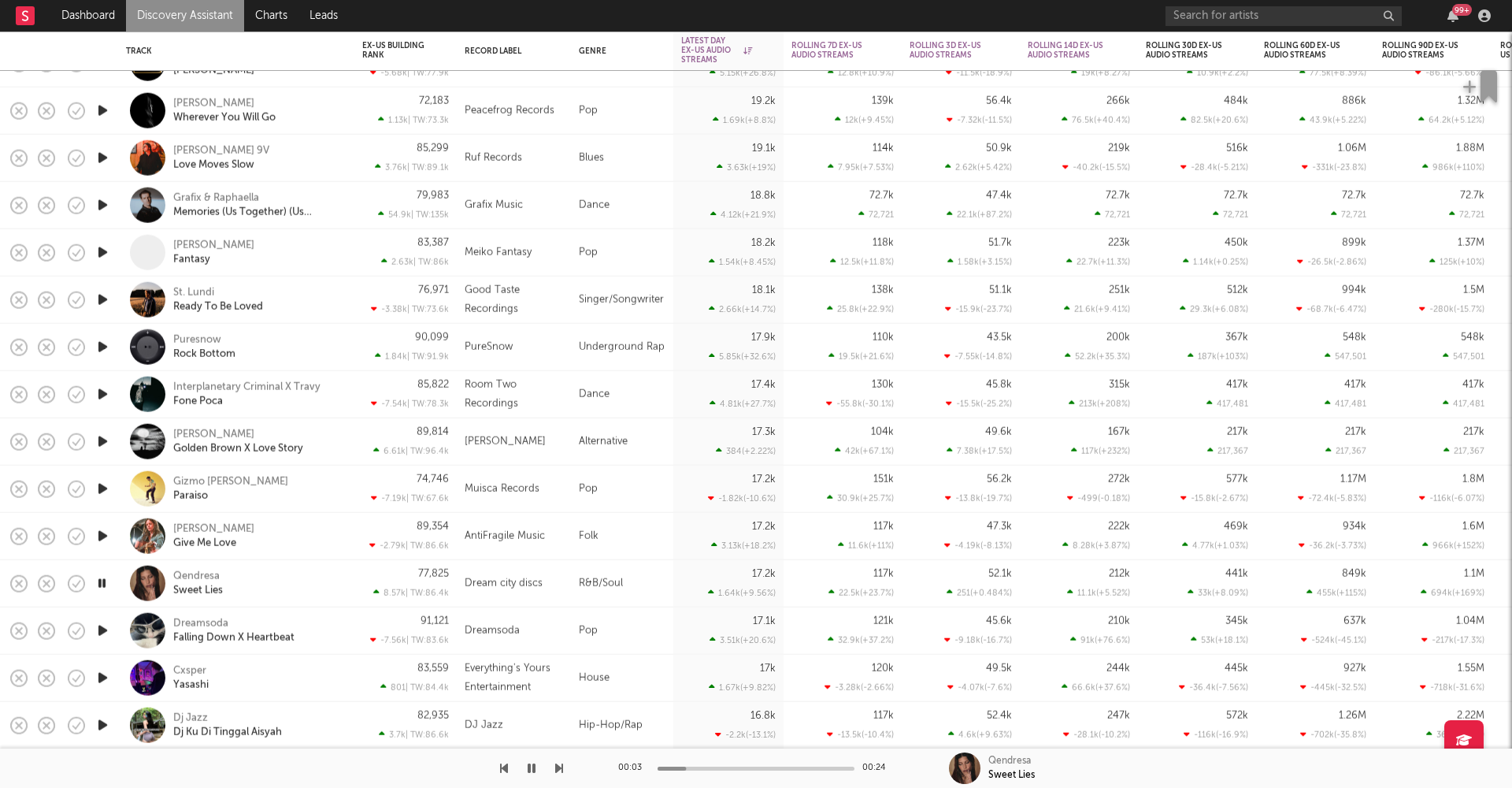
click at [103, 579] on icon "button" at bounding box center [101, 583] width 15 height 20
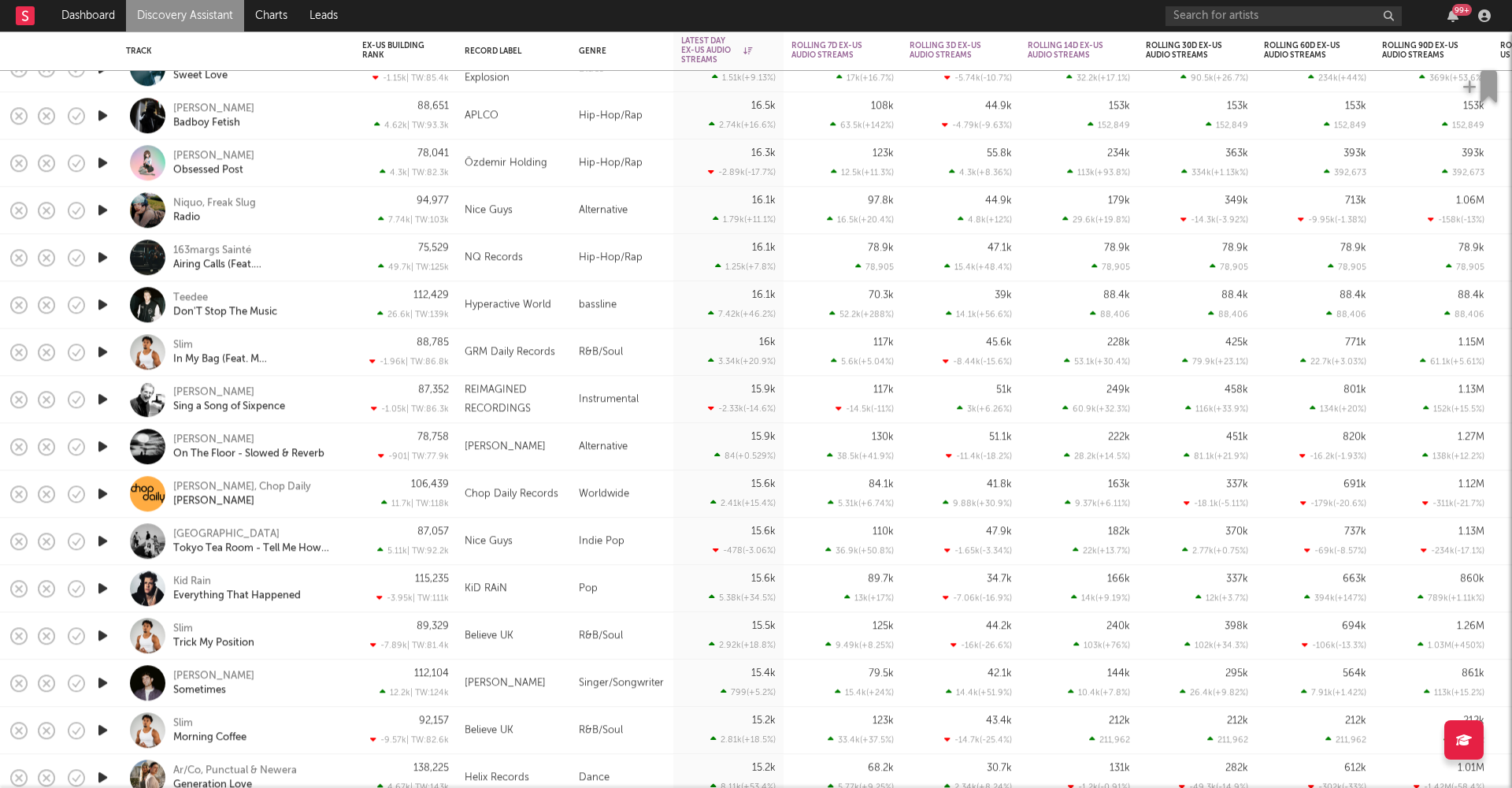
click at [105, 585] on icon "button" at bounding box center [102, 587] width 16 height 20
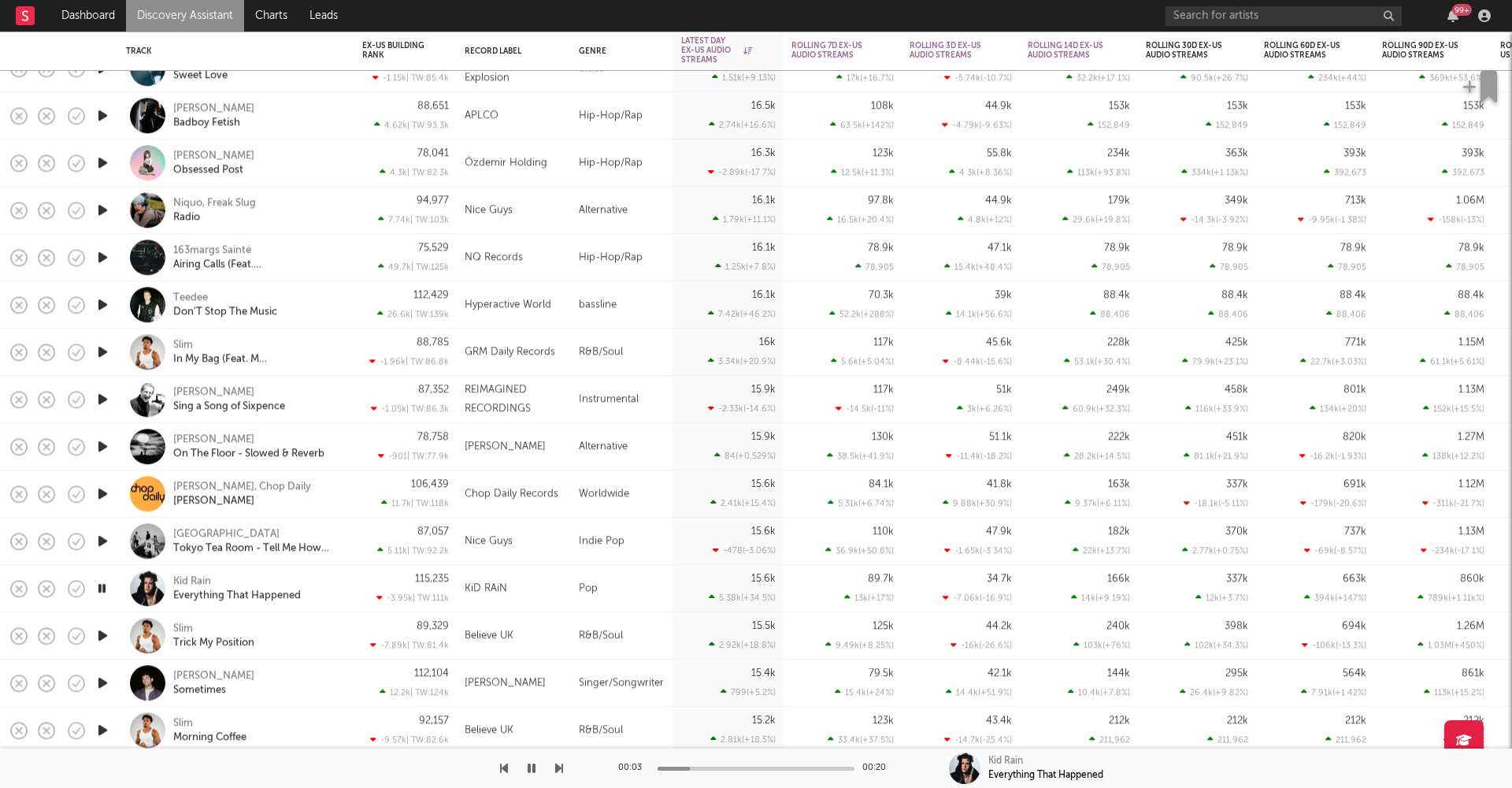
click at [105, 585] on icon "button" at bounding box center [101, 587] width 15 height 20
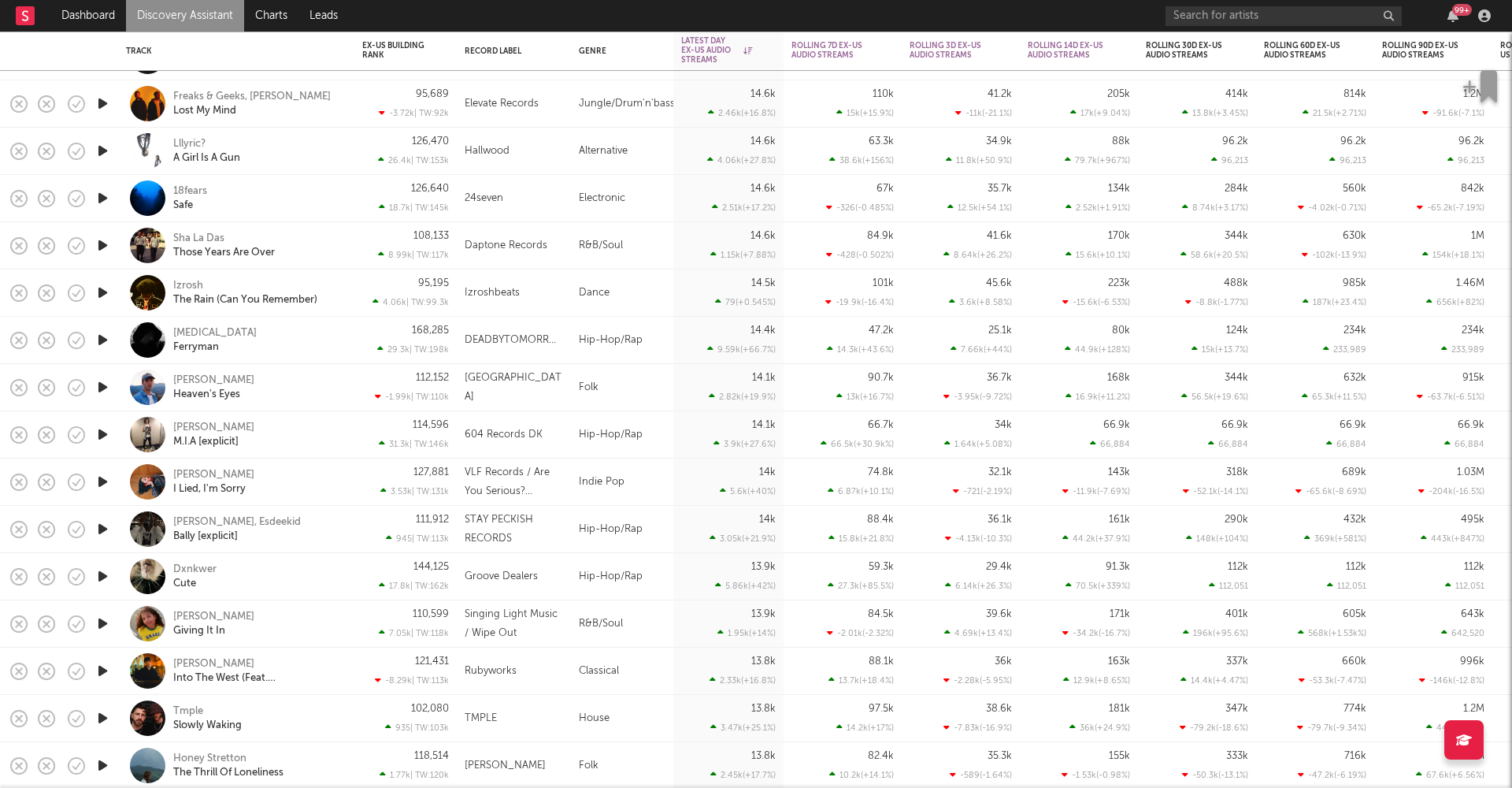
click at [108, 579] on icon "button" at bounding box center [102, 575] width 16 height 20
click at [109, 580] on icon "button" at bounding box center [101, 575] width 15 height 20
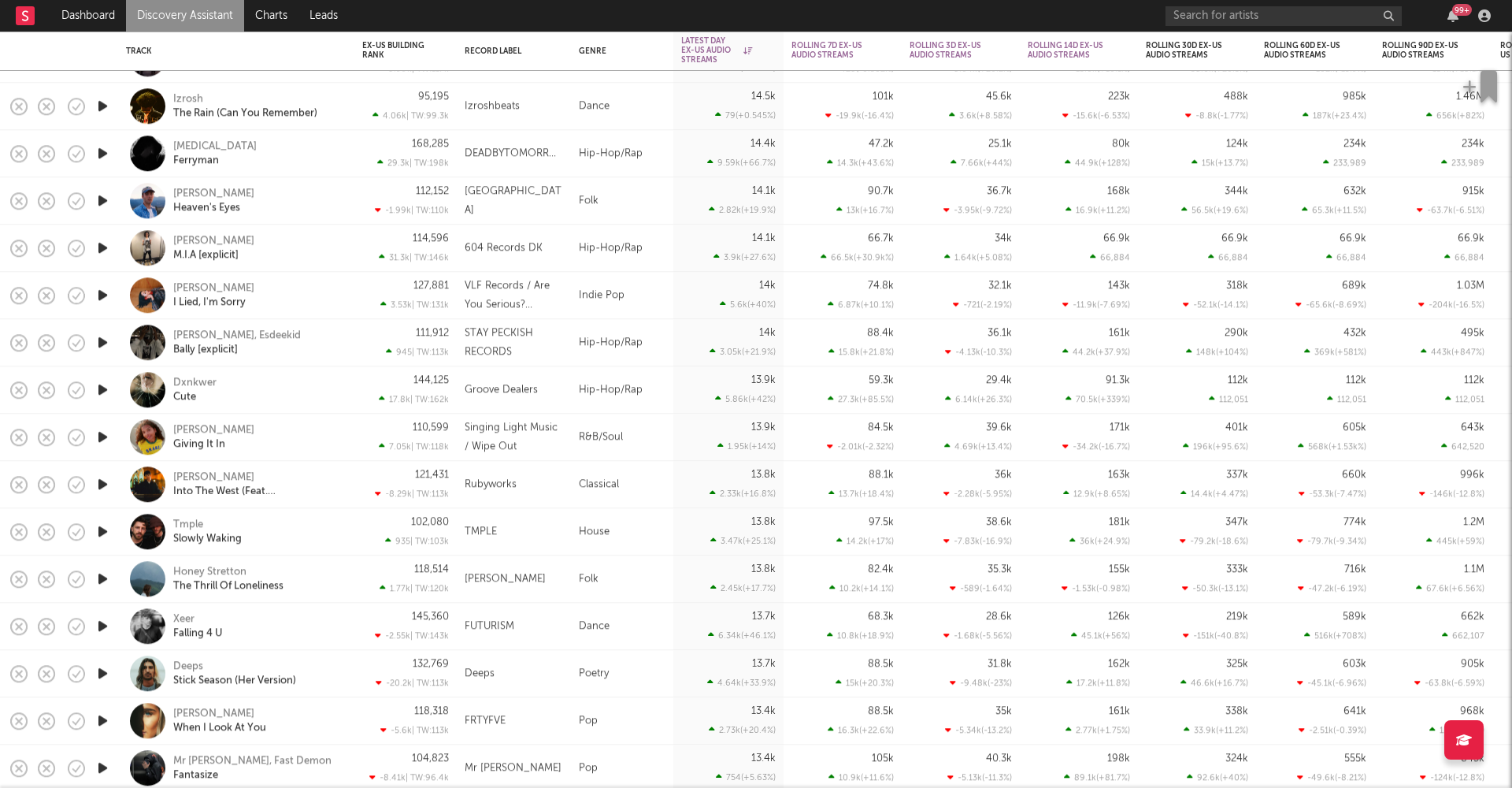
click at [101, 581] on icon "button" at bounding box center [102, 578] width 16 height 20
click at [747, 768] on div at bounding box center [756, 768] width 197 height 4
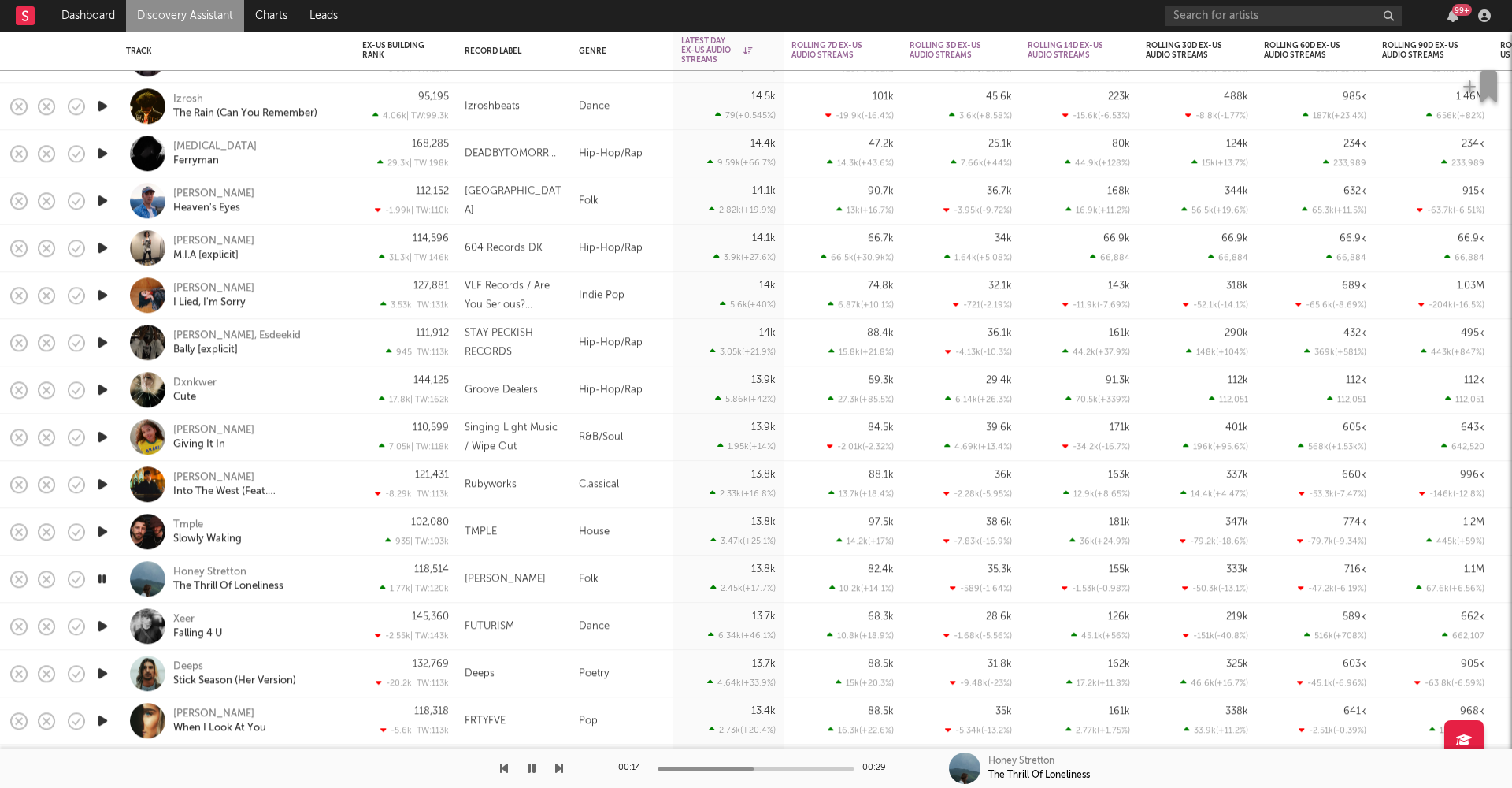
click at [777, 767] on div at bounding box center [756, 768] width 197 height 4
click at [107, 629] on icon "button" at bounding box center [102, 625] width 16 height 20
click at [105, 628] on icon "button" at bounding box center [101, 625] width 15 height 20
